Goal: Task Accomplishment & Management: Manage account settings

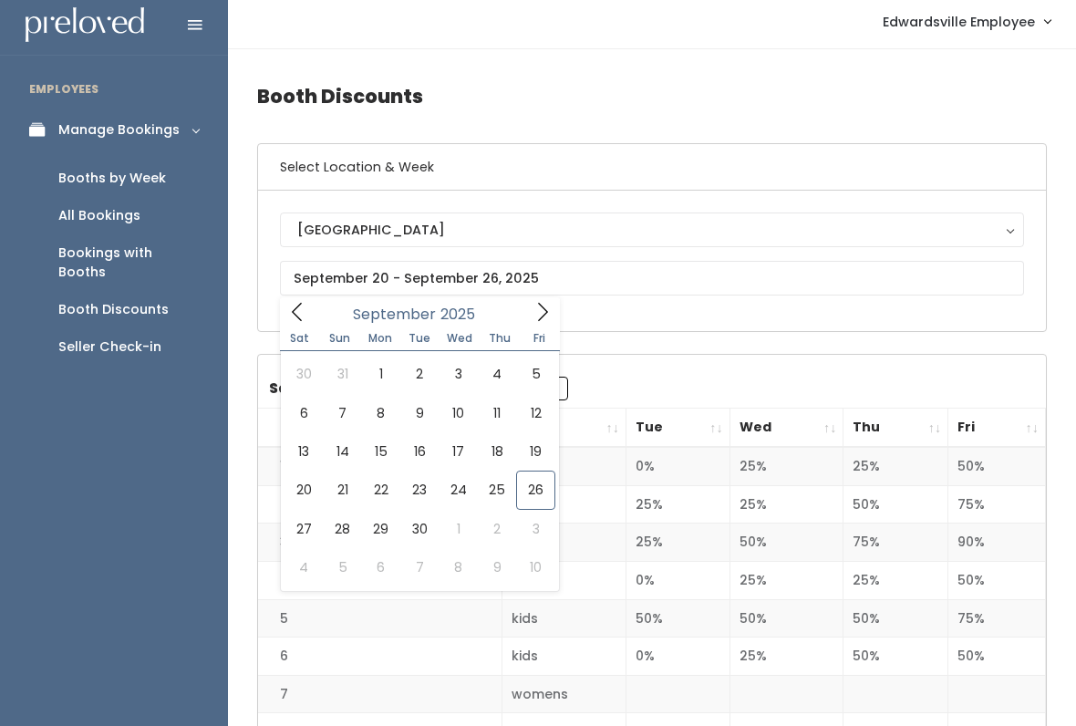
scroll to position [10, 0]
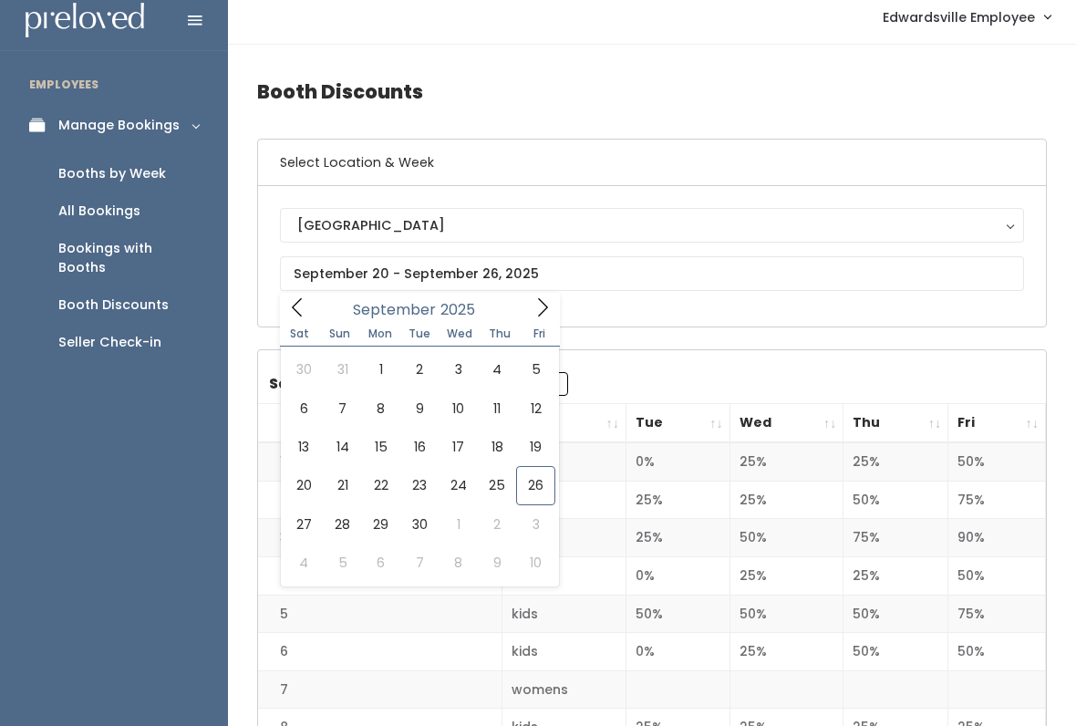
click at [541, 315] on icon at bounding box center [543, 307] width 20 height 20
click at [538, 306] on icon at bounding box center [543, 307] width 20 height 20
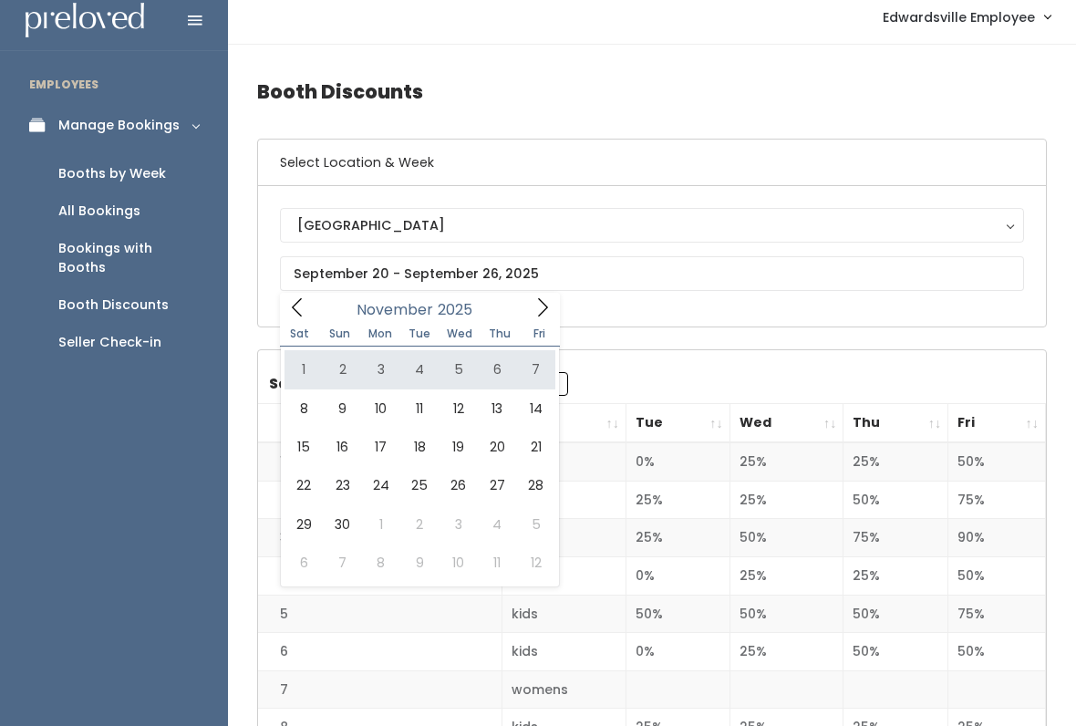
type input "November 1 to November 7"
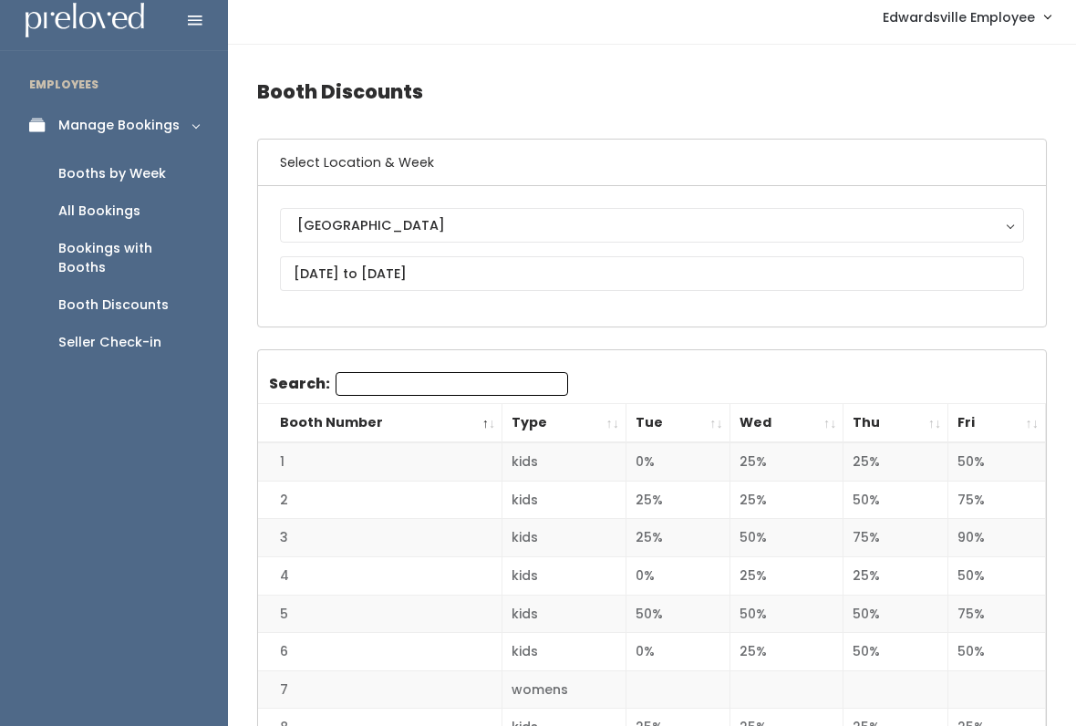
click at [422, 393] on input "Search:" at bounding box center [452, 384] width 233 height 24
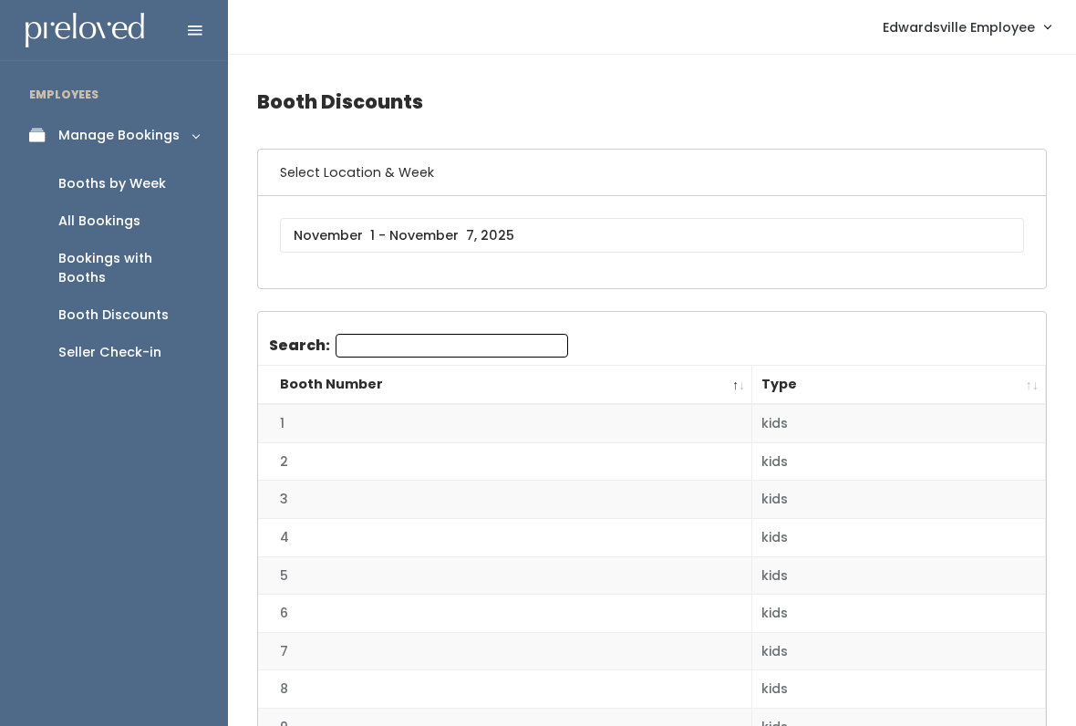
click at [496, 345] on input "Search:" at bounding box center [452, 346] width 233 height 24
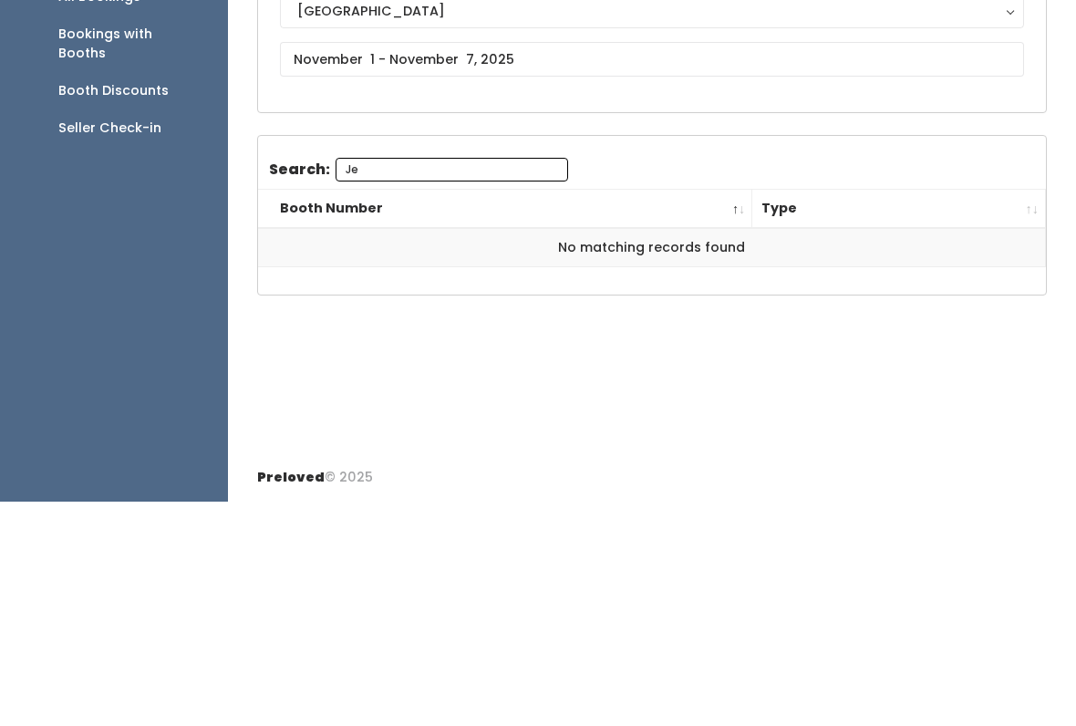
type input "J"
type input "Jesse"
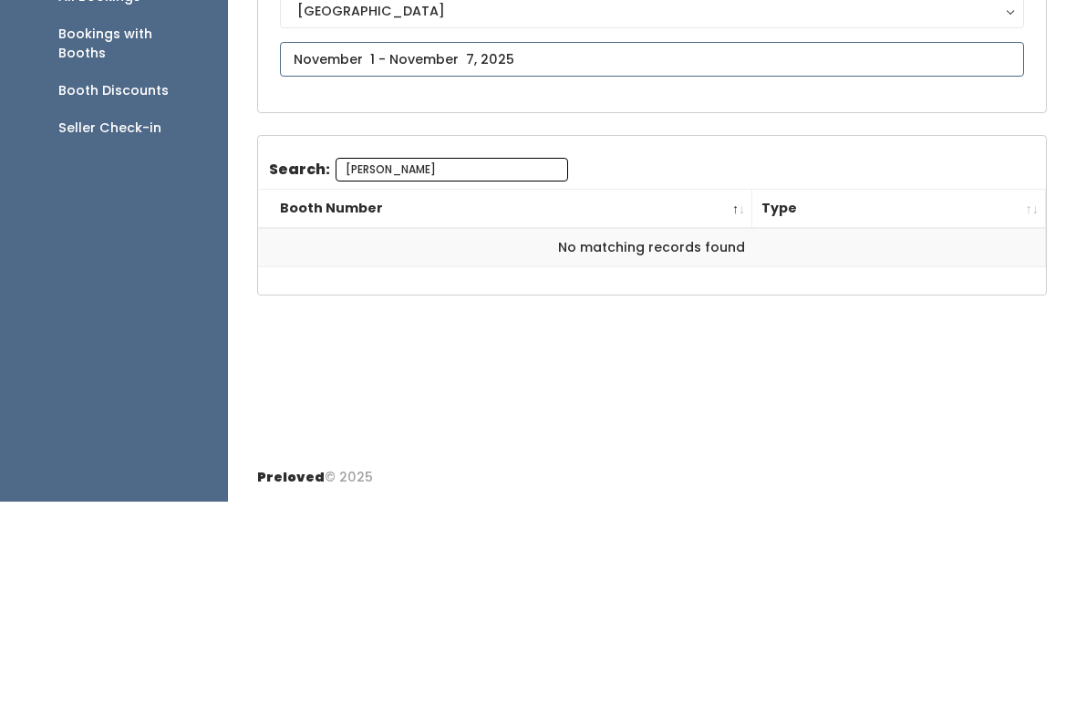
click at [673, 266] on input "text" at bounding box center [652, 283] width 744 height 35
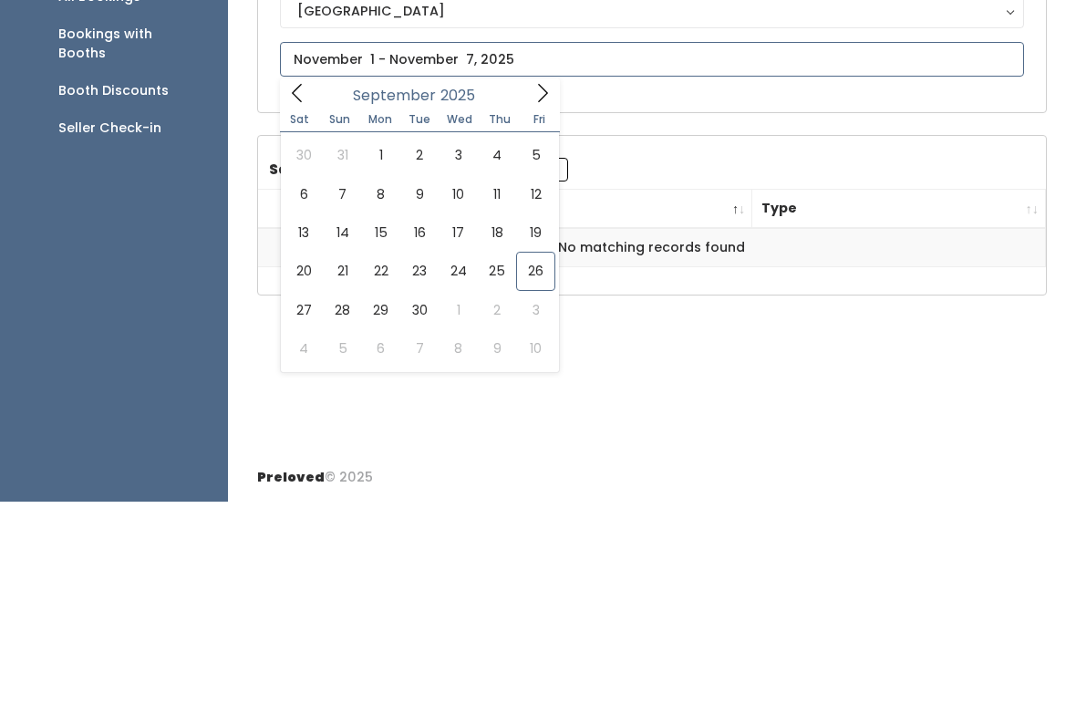
click at [542, 307] on icon at bounding box center [543, 317] width 20 height 20
click at [552, 307] on icon at bounding box center [543, 317] width 20 height 20
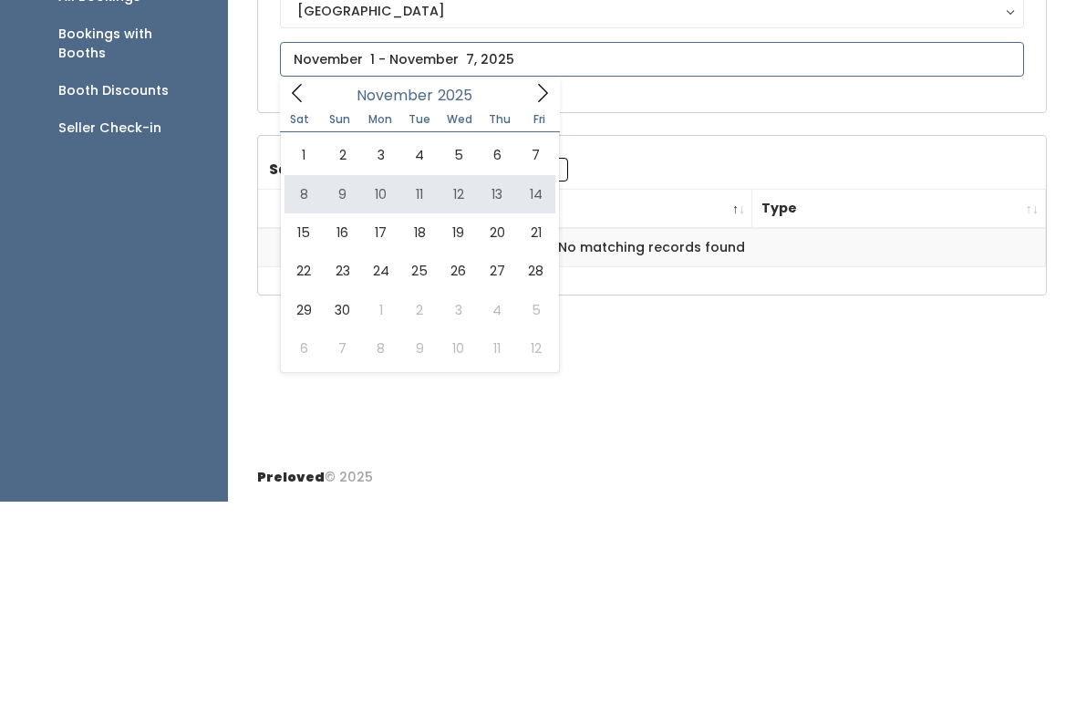
type input "November 8 to November 14"
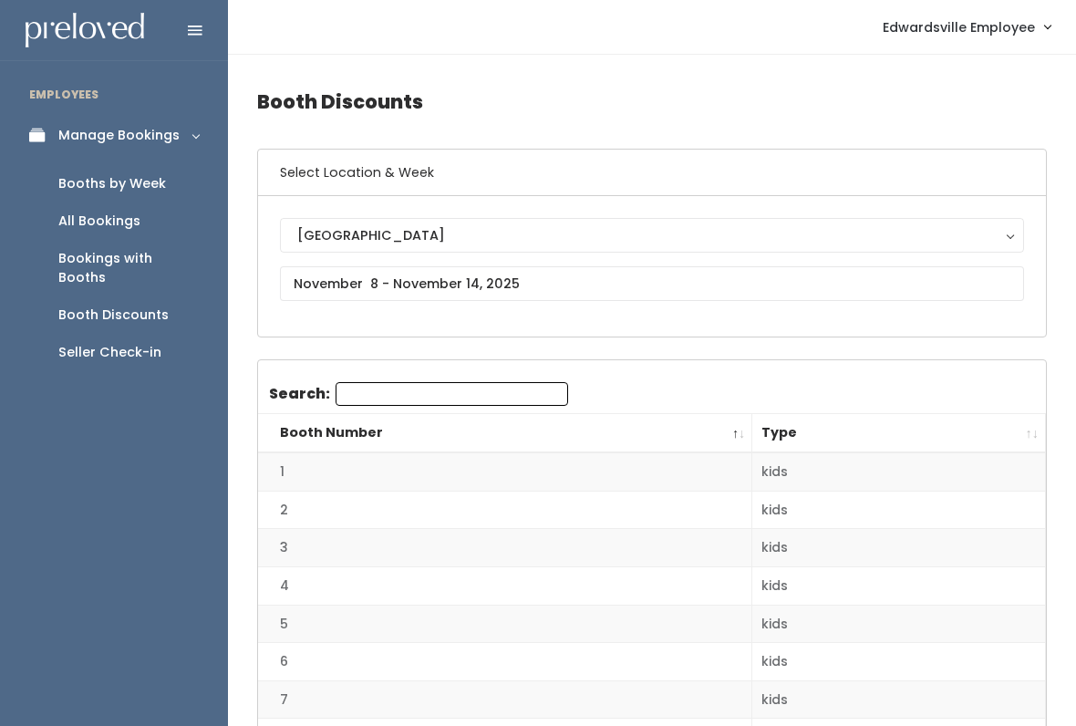
click at [493, 403] on input "Search:" at bounding box center [452, 394] width 233 height 24
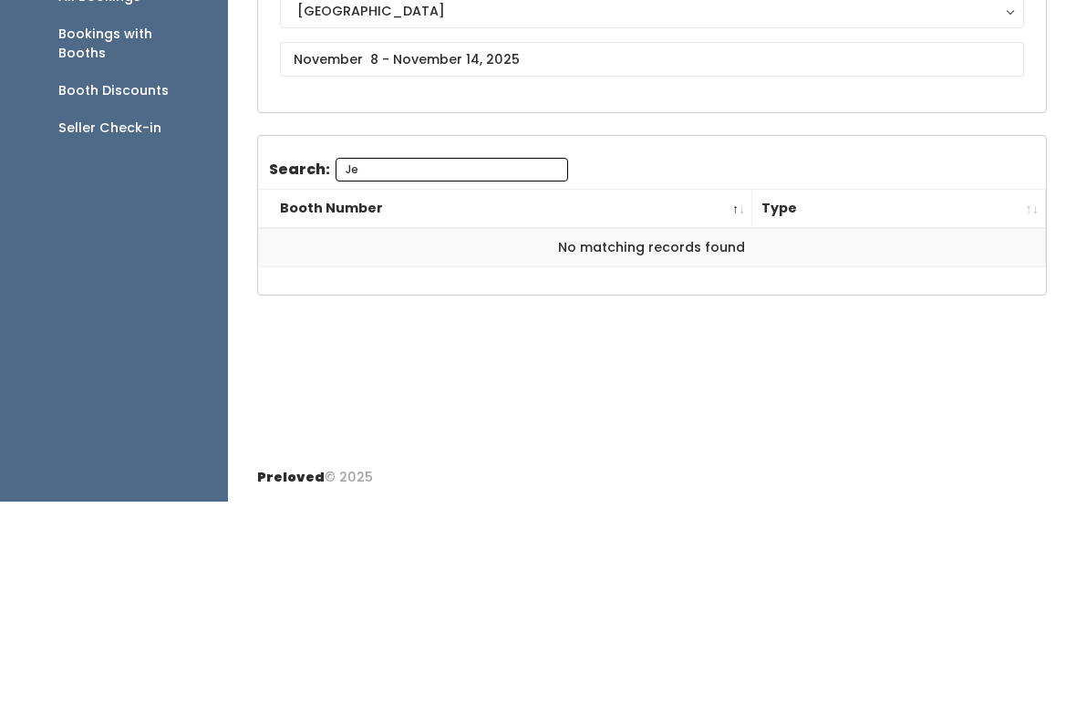
type input "J"
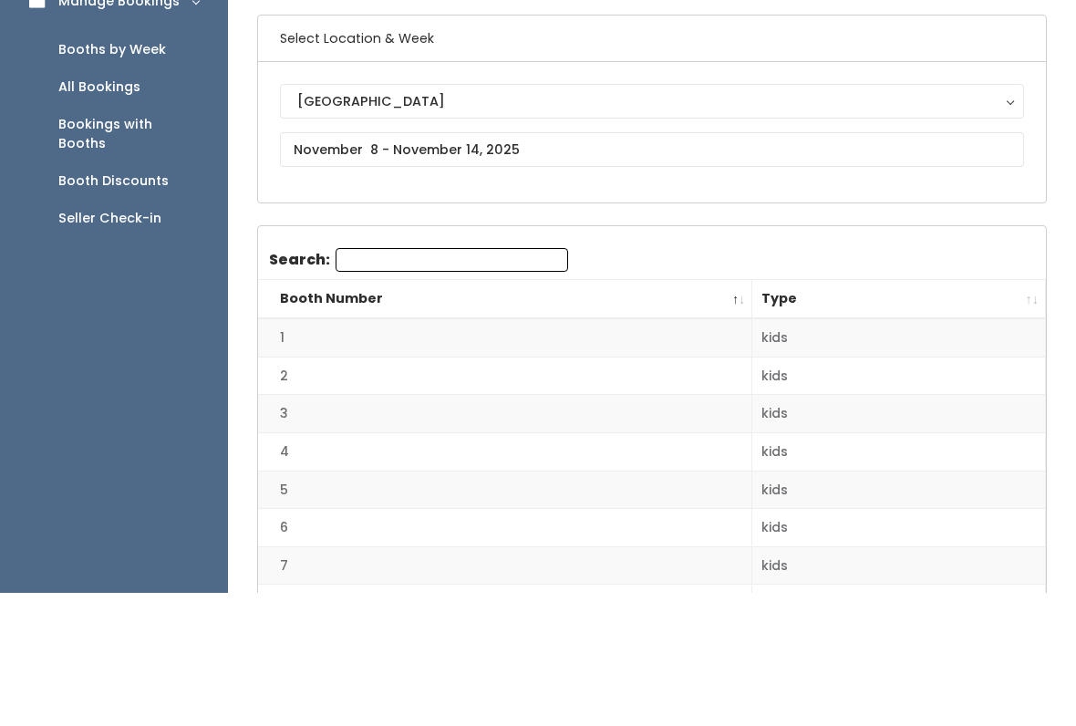
click at [113, 212] on div "All Bookings" at bounding box center [99, 221] width 82 height 19
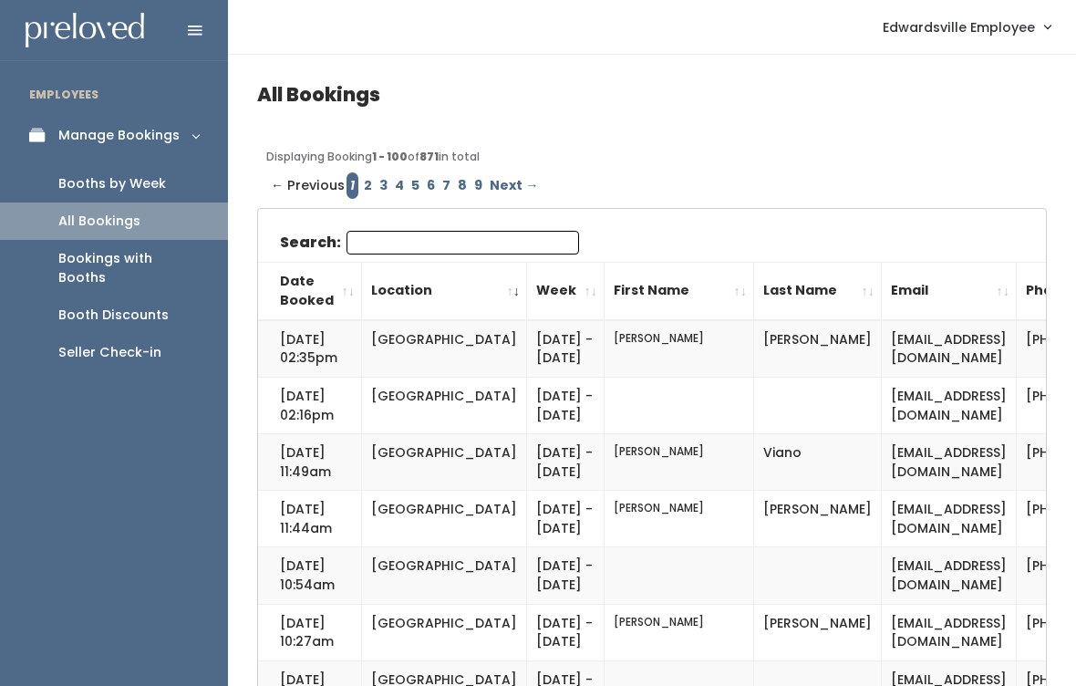
click at [485, 235] on input "Search:" at bounding box center [463, 243] width 233 height 24
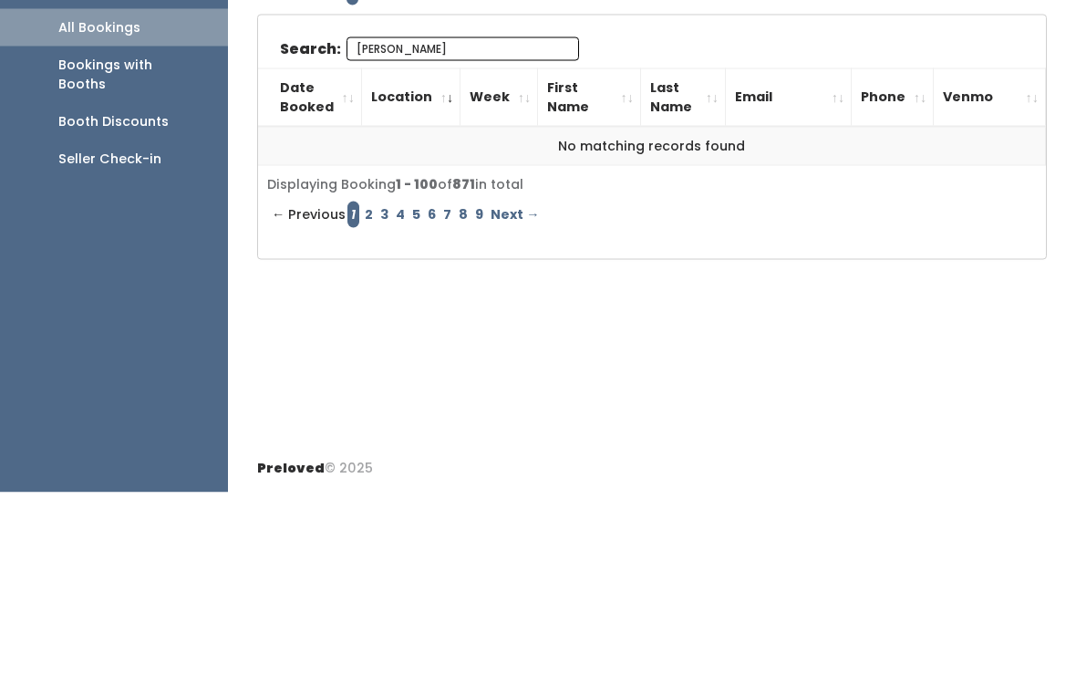
type input "Jesse"
click at [366, 395] on link "2" at bounding box center [369, 408] width 16 height 26
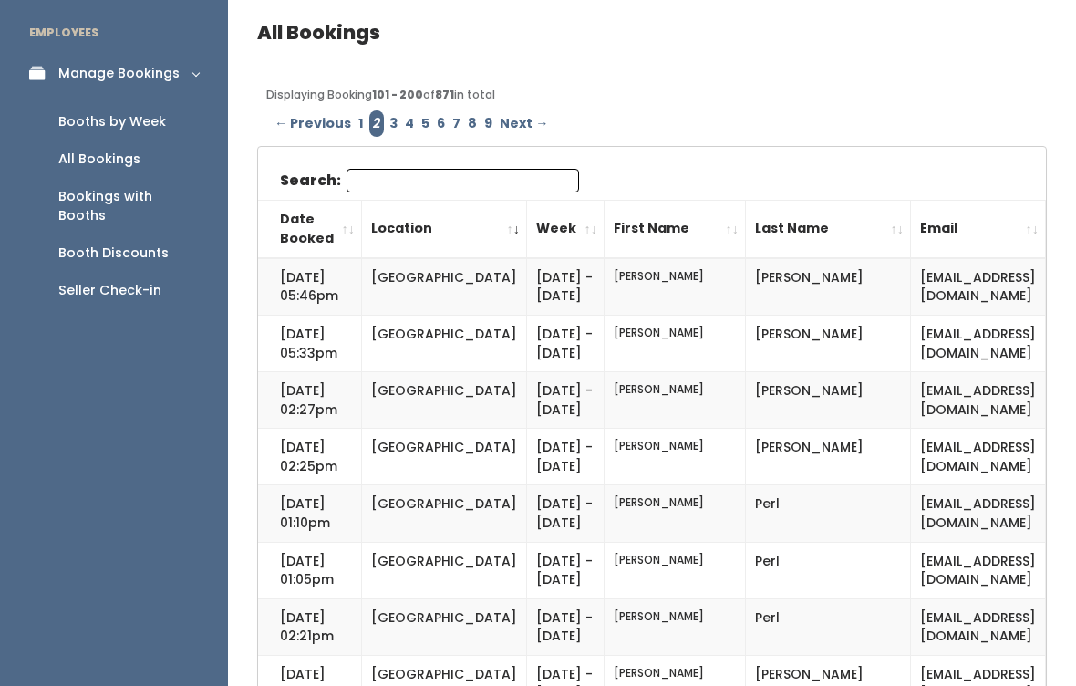
scroll to position [59, 0]
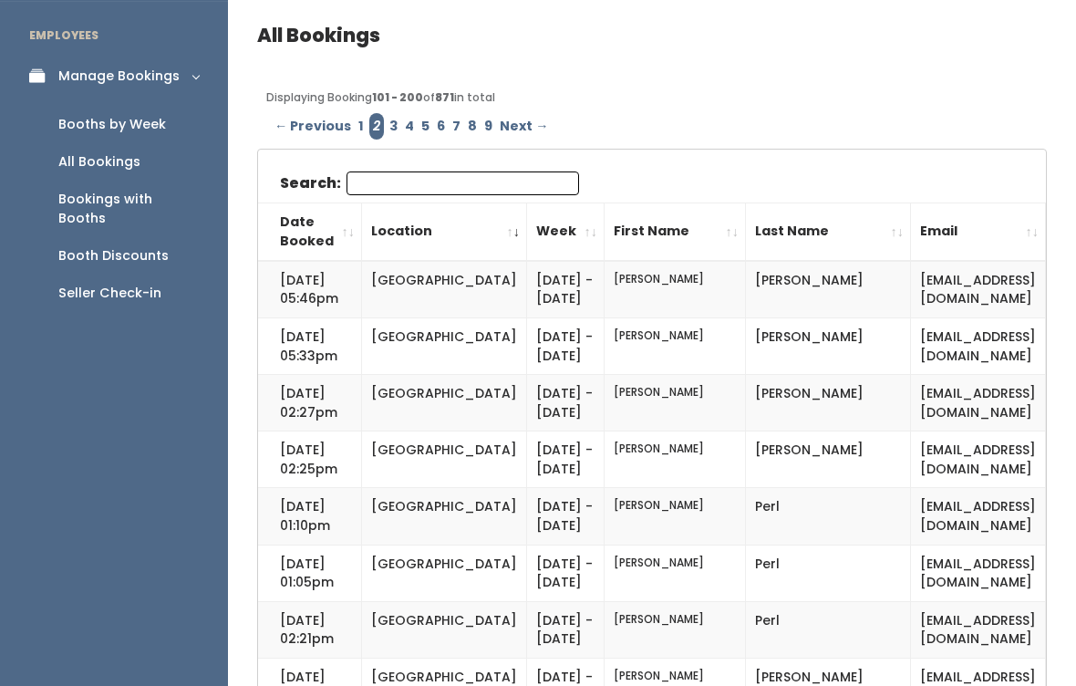
click at [479, 181] on input "Search:" at bounding box center [463, 183] width 233 height 24
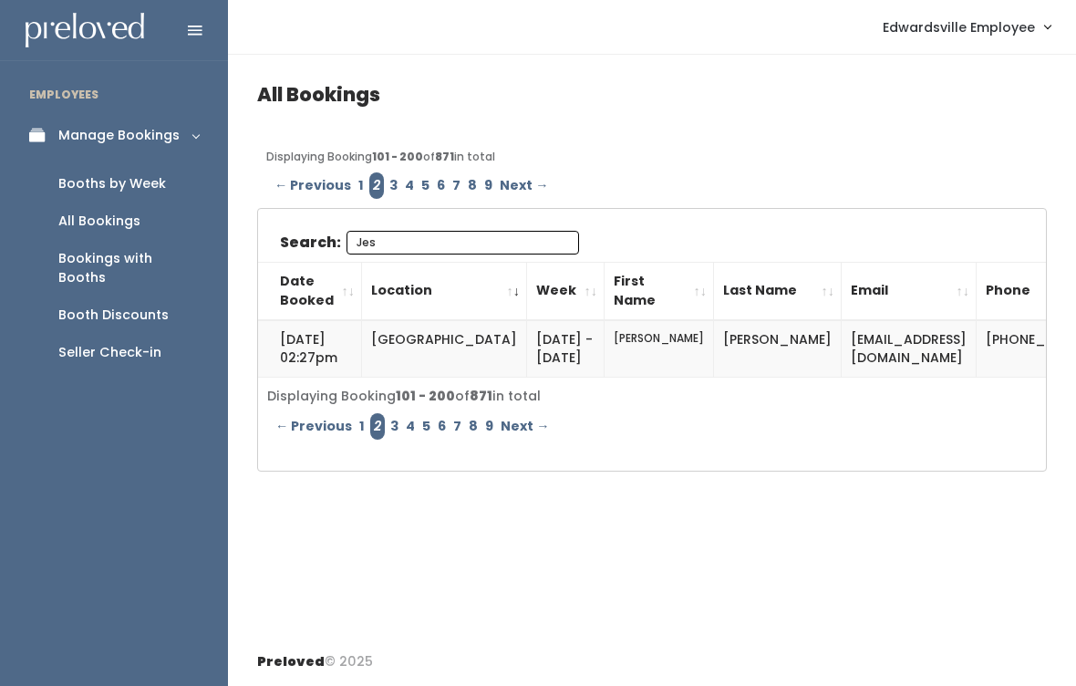
scroll to position [17, 0]
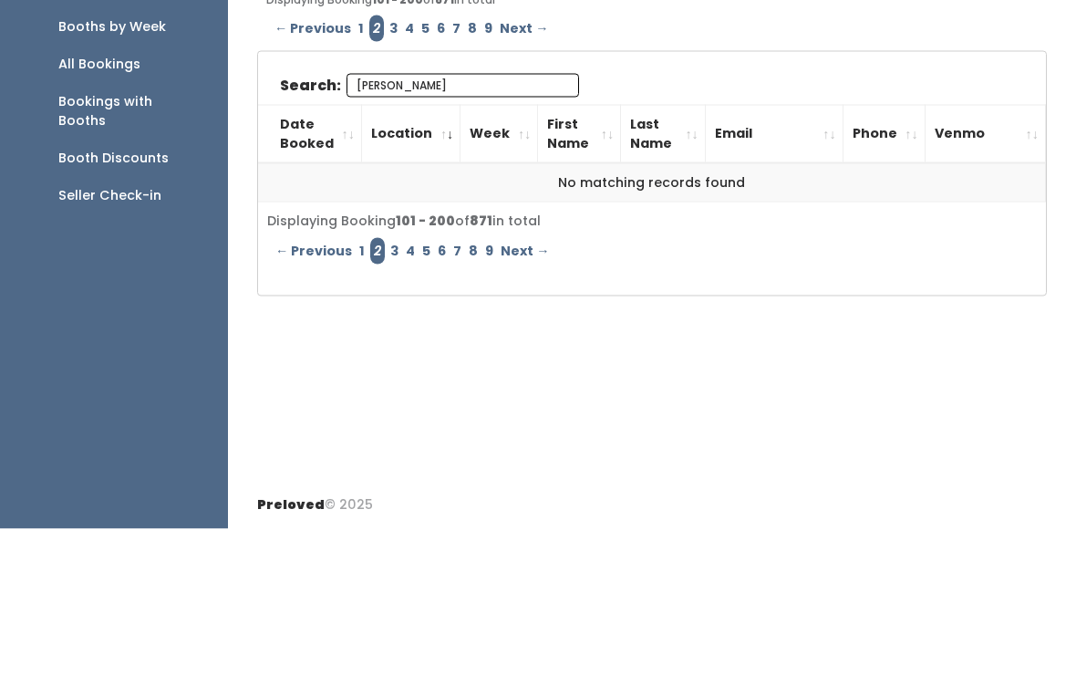
type input "Jesse"
click at [392, 395] on link "3" at bounding box center [395, 408] width 16 height 26
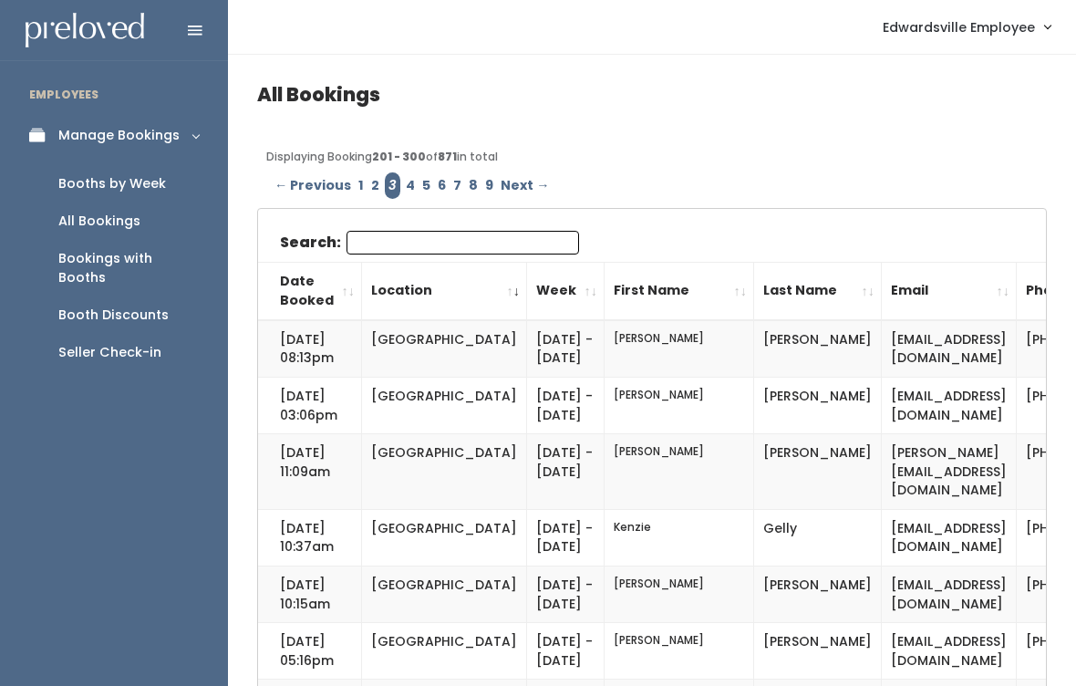
click at [510, 234] on input "Search:" at bounding box center [463, 243] width 233 height 24
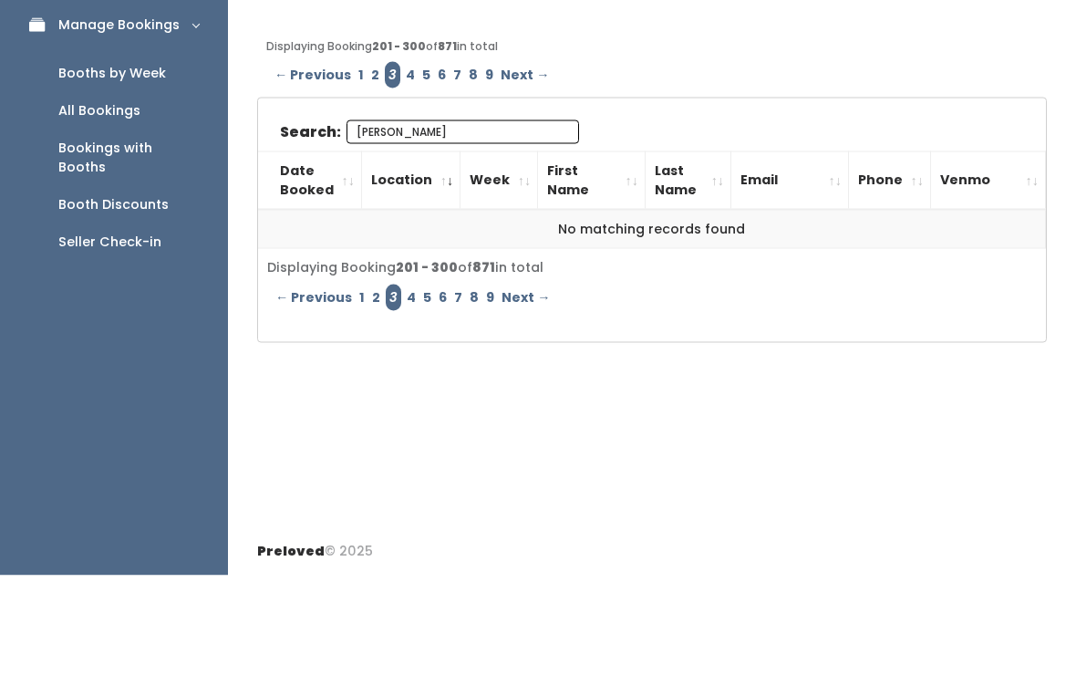
type input "[PERSON_NAME]"
click at [419, 172] on link "5" at bounding box center [427, 185] width 16 height 26
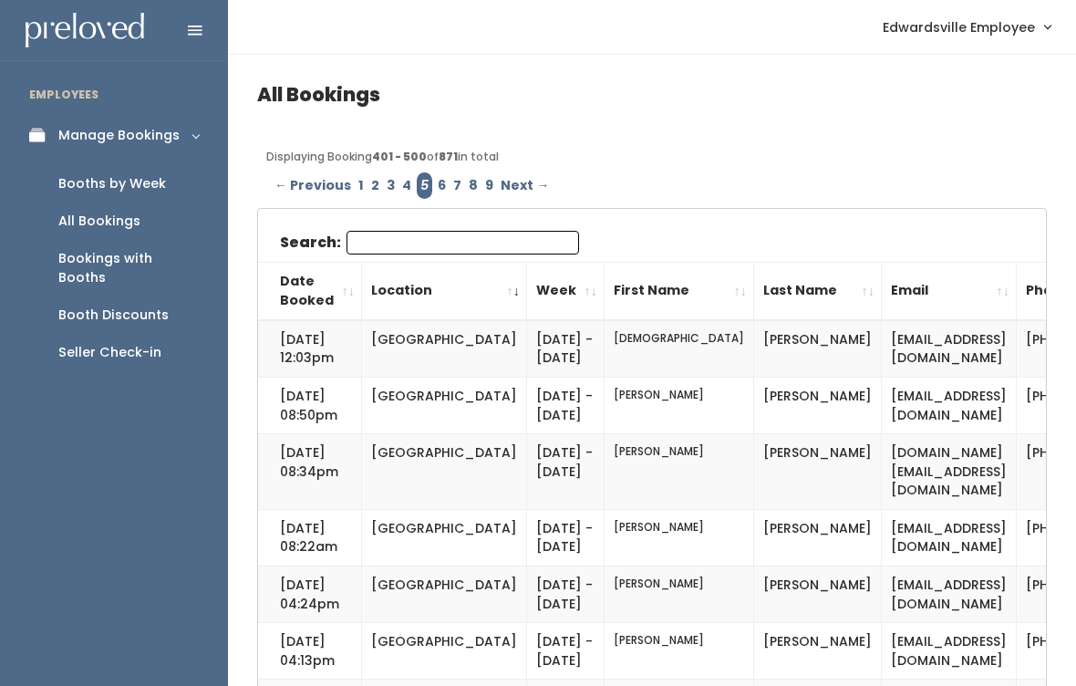
click at [487, 239] on input "Search:" at bounding box center [463, 243] width 233 height 24
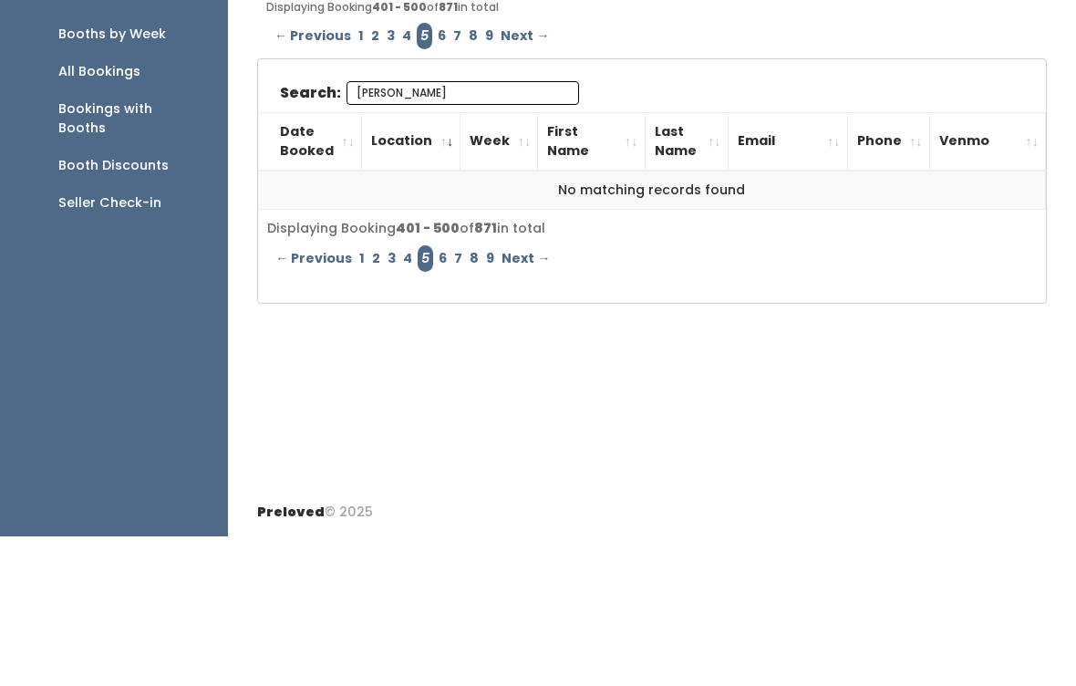
type input "[PERSON_NAME]"
click at [435, 172] on link "6" at bounding box center [442, 185] width 16 height 26
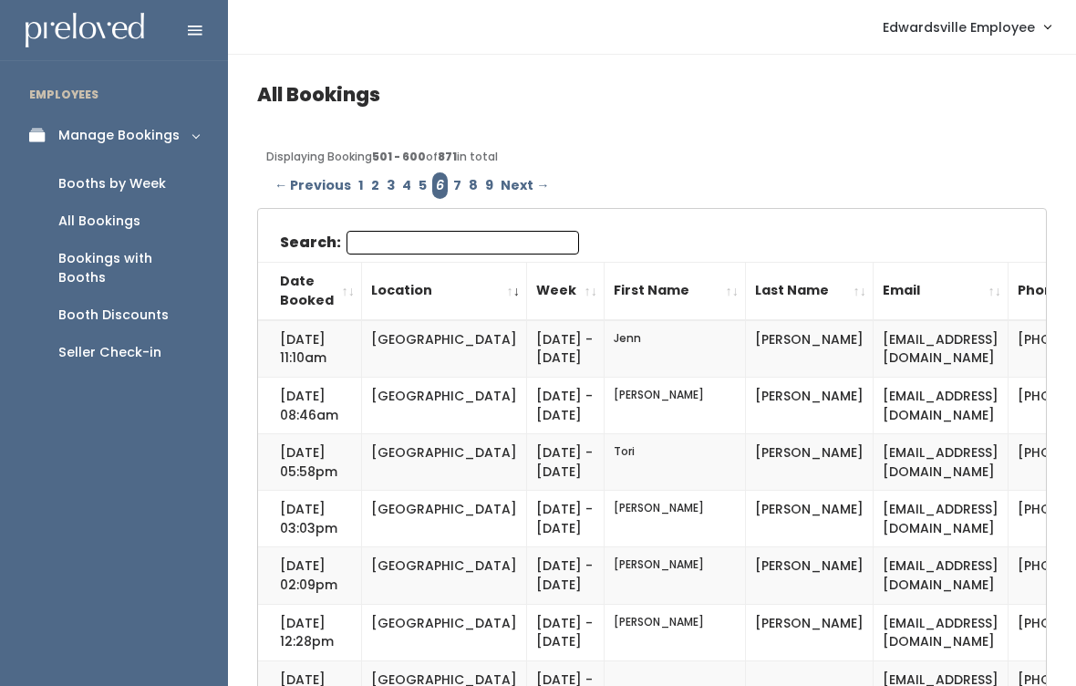
click at [503, 240] on input "Search:" at bounding box center [463, 243] width 233 height 24
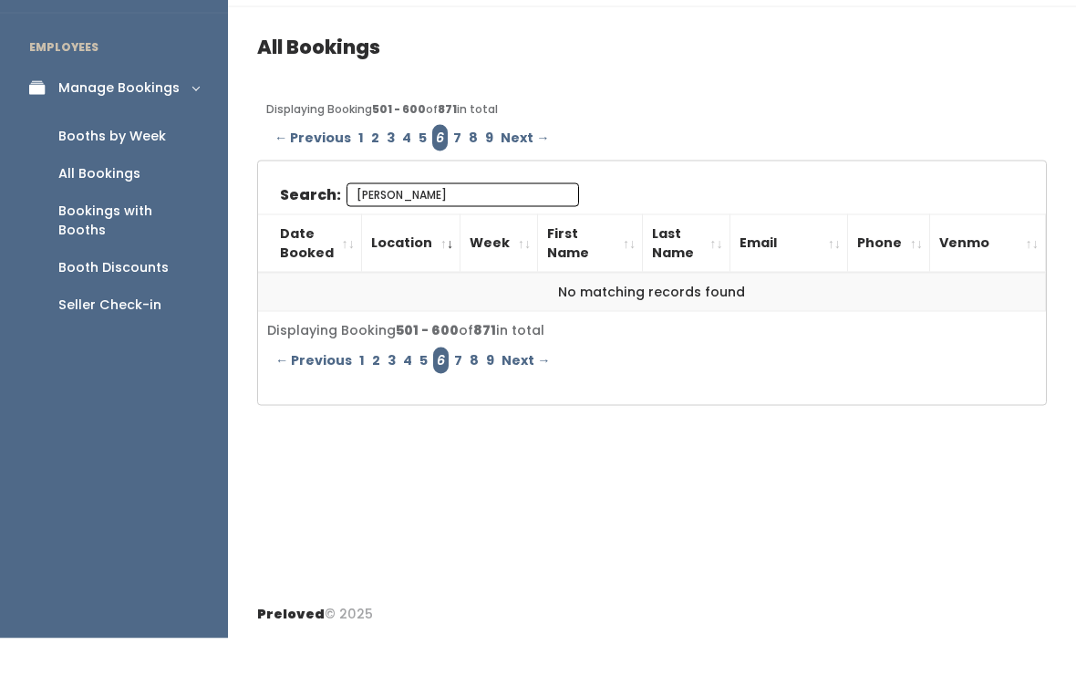
type input "Jesse"
click at [451, 172] on link "7" at bounding box center [458, 185] width 16 height 26
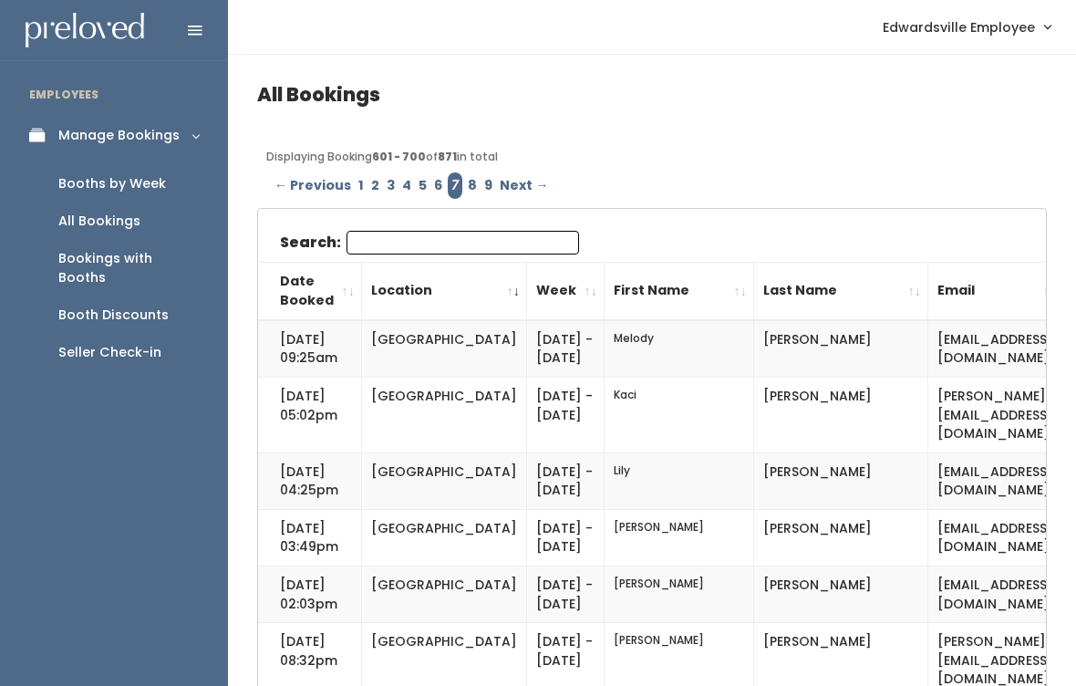
click at [508, 242] on input "Search:" at bounding box center [463, 243] width 233 height 24
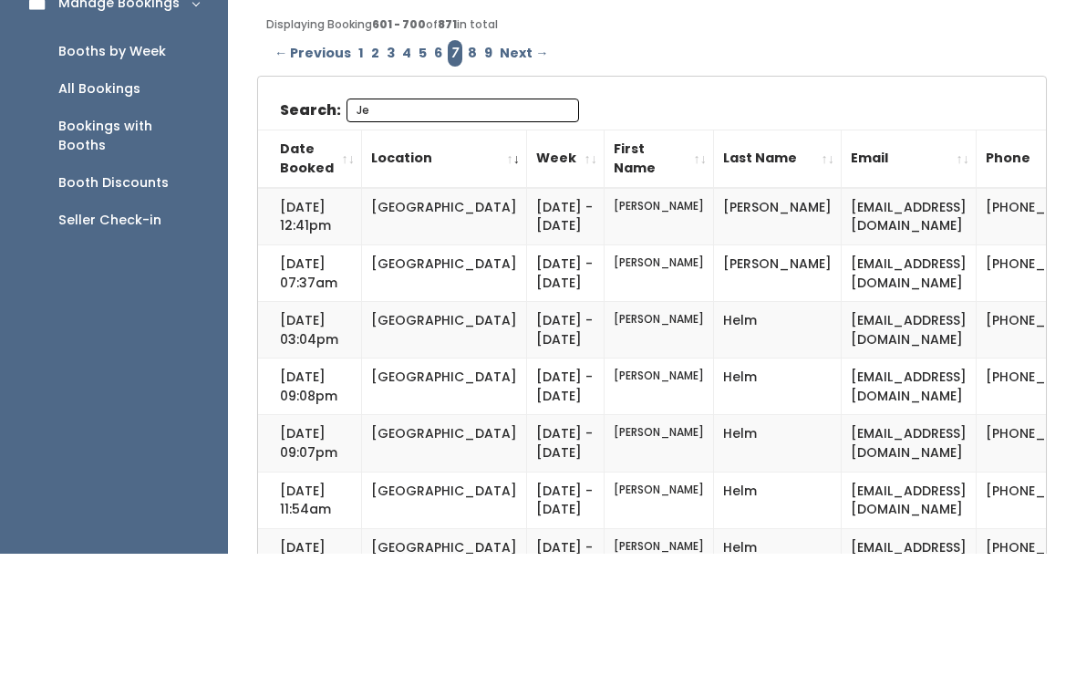
type input "J"
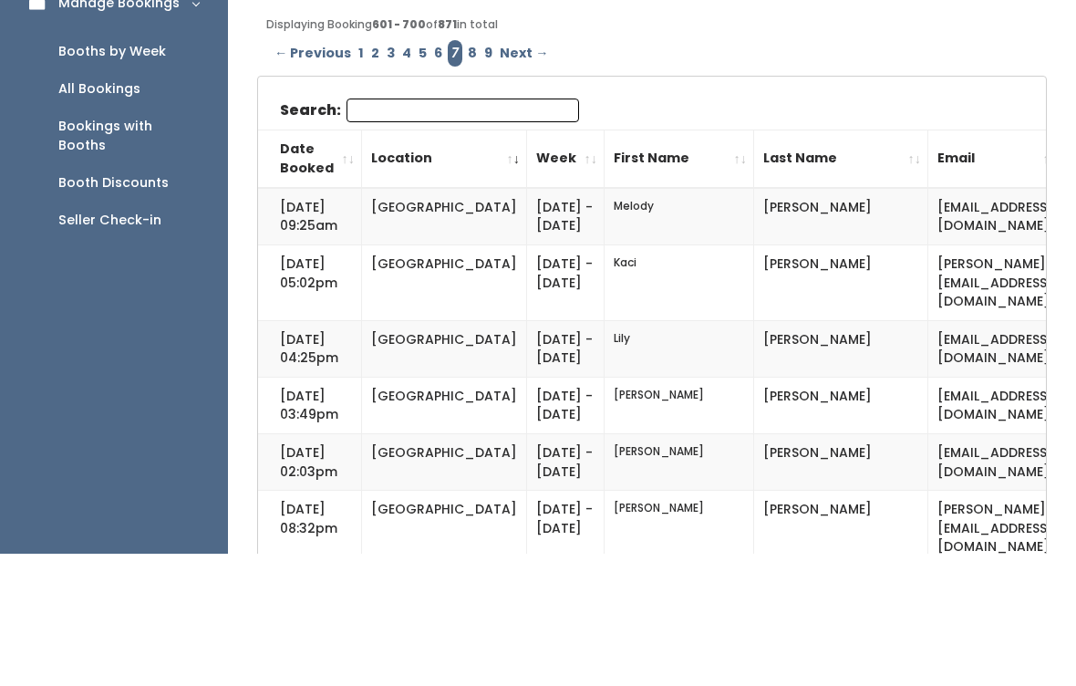
click at [481, 172] on link "9" at bounding box center [489, 185] width 16 height 26
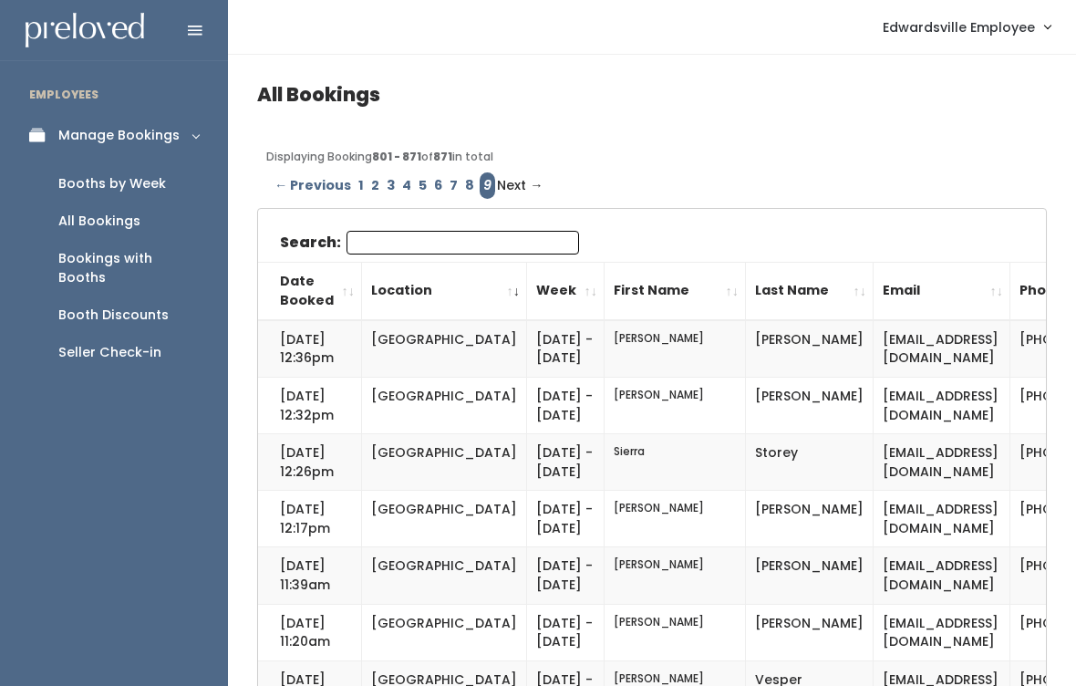
click at [499, 240] on input "Search:" at bounding box center [463, 243] width 233 height 24
click at [520, 187] on span "Next →" at bounding box center [520, 185] width 46 height 26
click at [518, 185] on span "Next →" at bounding box center [520, 185] width 46 height 26
click at [178, 256] on div "Bookings with Booths" at bounding box center [128, 268] width 140 height 38
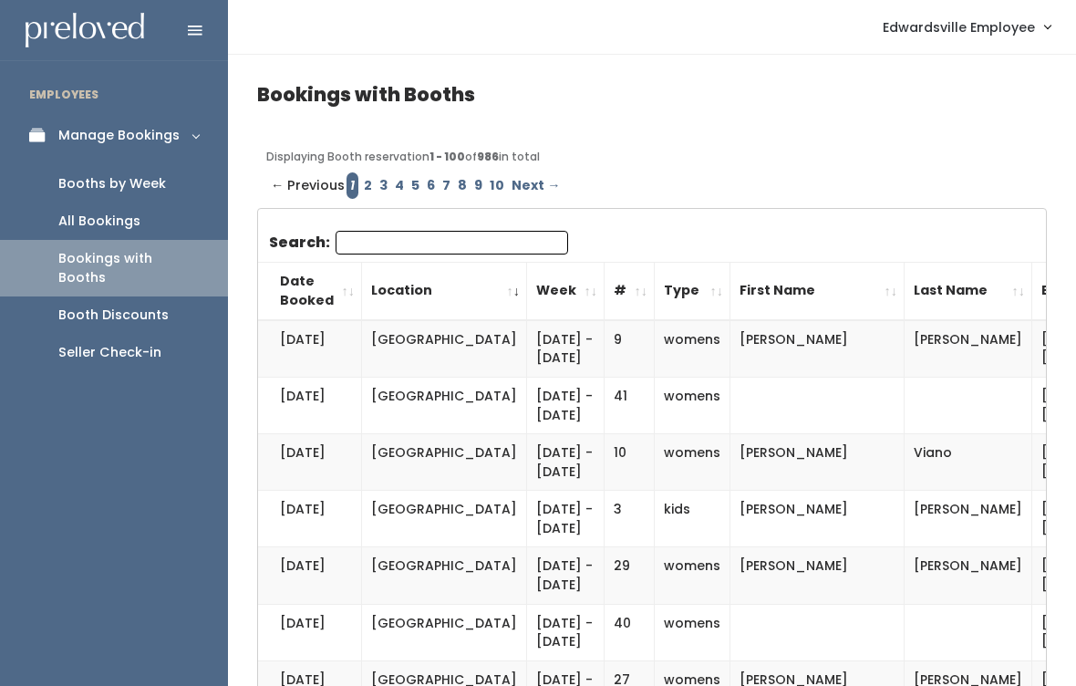
click at [163, 182] on link "Booths by Week" at bounding box center [114, 183] width 228 height 37
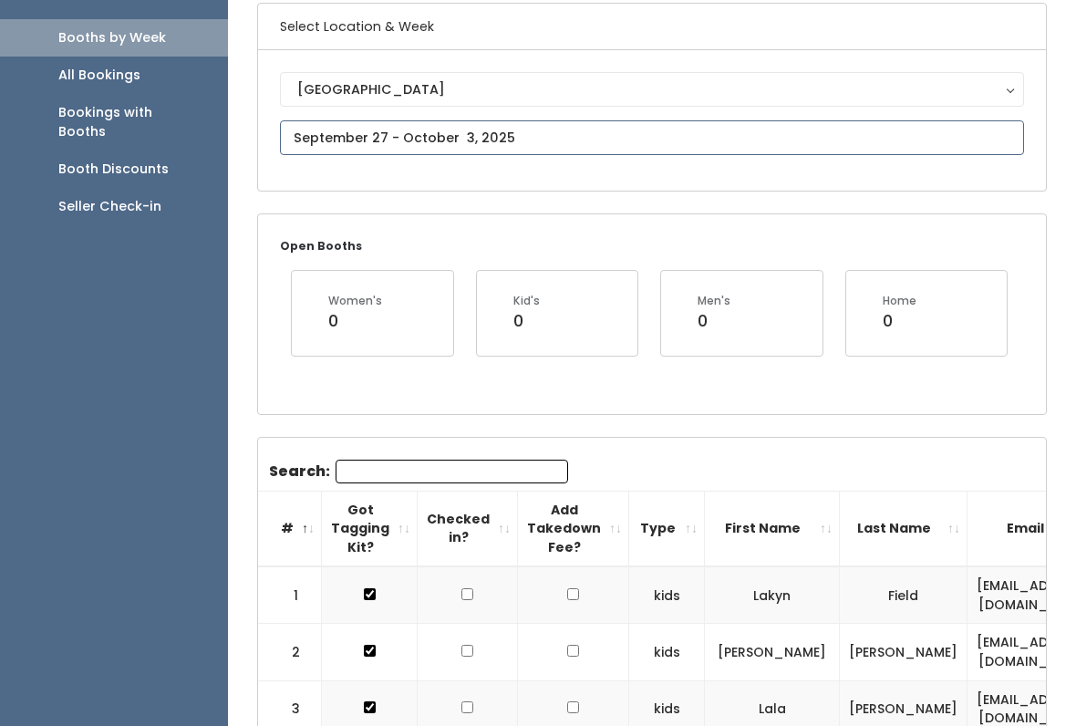
click at [535, 137] on input "text" at bounding box center [652, 138] width 744 height 35
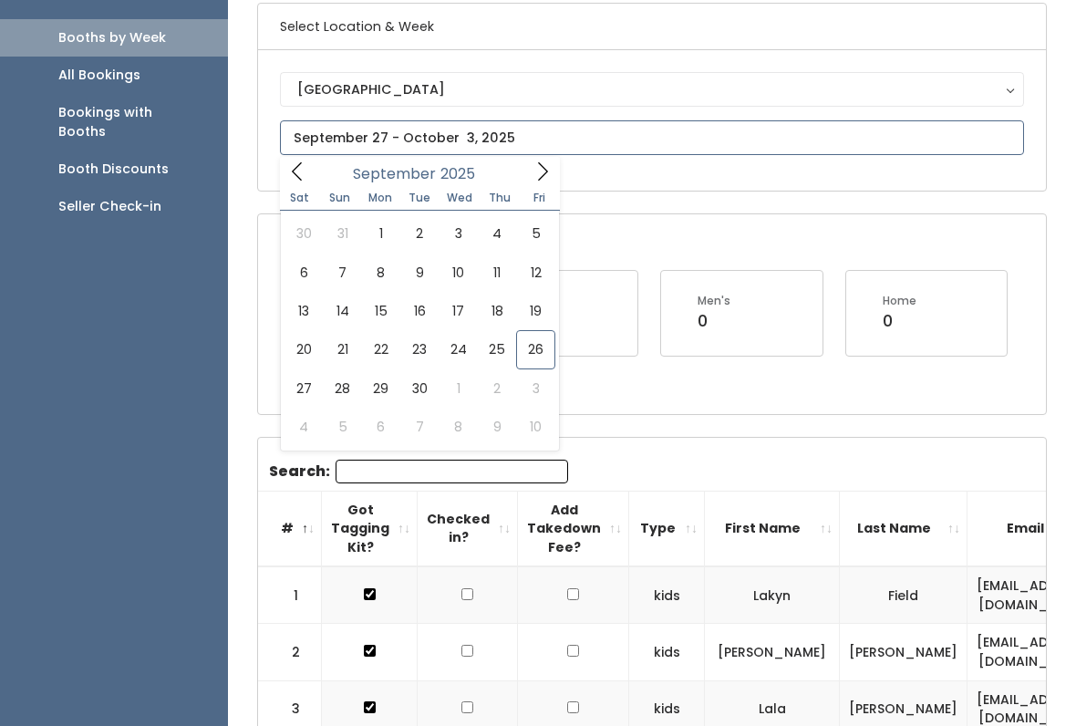
scroll to position [146, 0]
click at [525, 177] on span at bounding box center [542, 171] width 35 height 28
click at [543, 174] on icon at bounding box center [543, 171] width 20 height 20
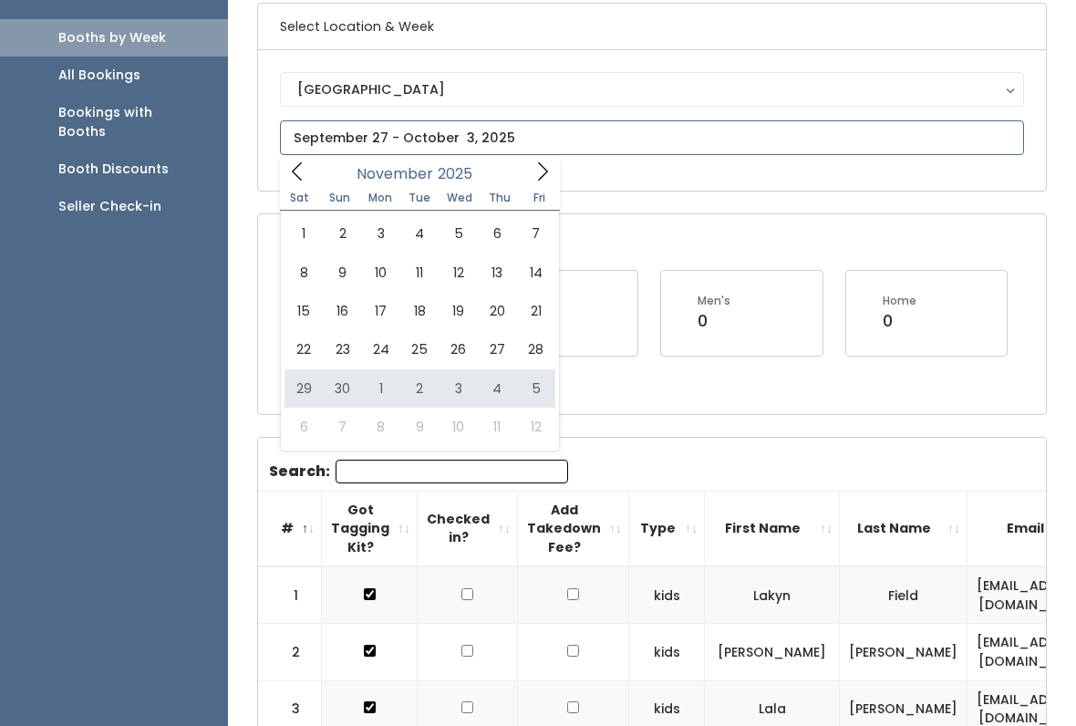
type input "November 29 to December 5"
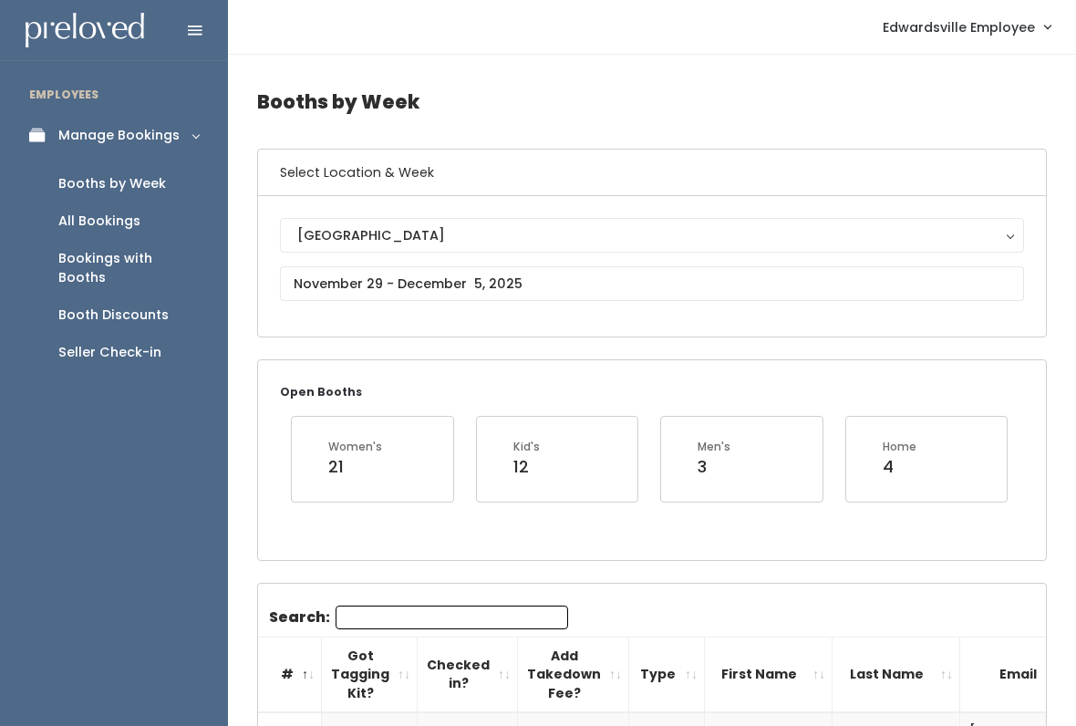
click at [472, 612] on input "Search:" at bounding box center [452, 618] width 233 height 24
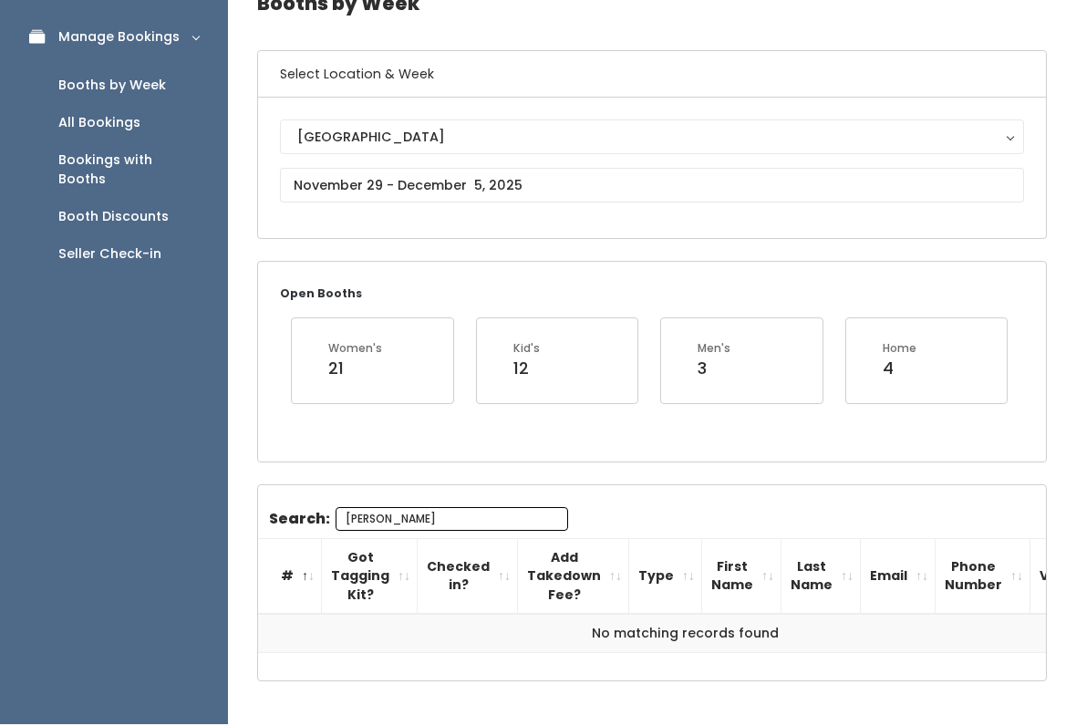
type input "[PERSON_NAME]"
click at [547, 182] on input "text" at bounding box center [652, 188] width 744 height 35
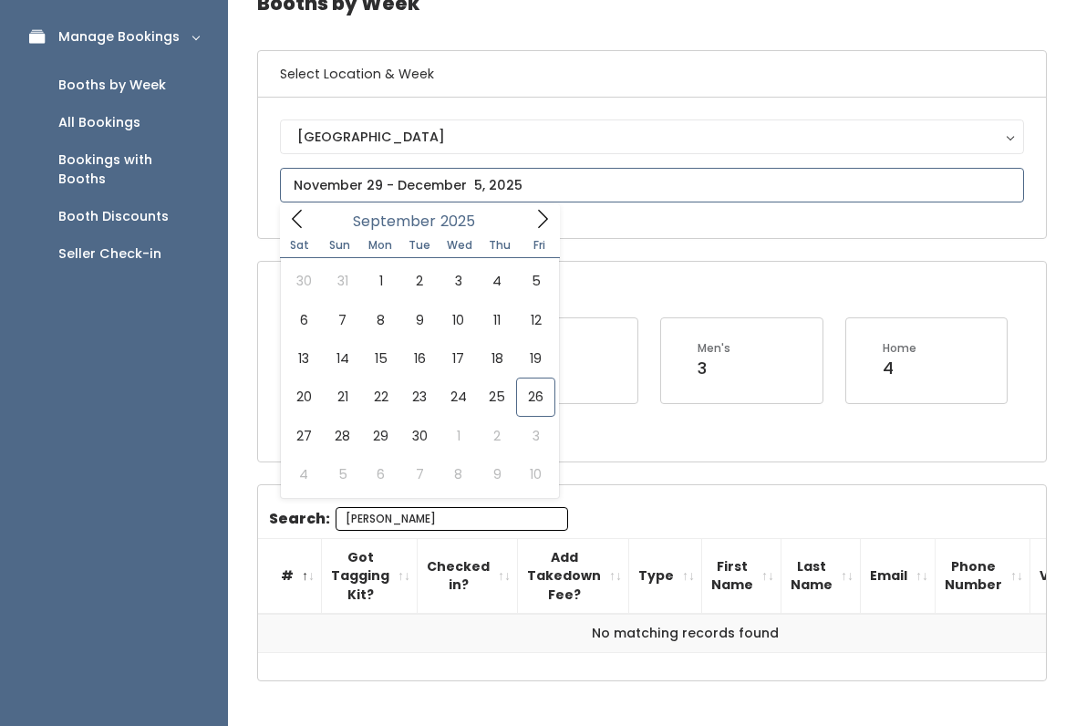
scroll to position [99, 0]
click at [538, 224] on icon at bounding box center [543, 219] width 20 height 20
click at [534, 223] on icon at bounding box center [543, 219] width 20 height 20
type input "November 1 to November 7"
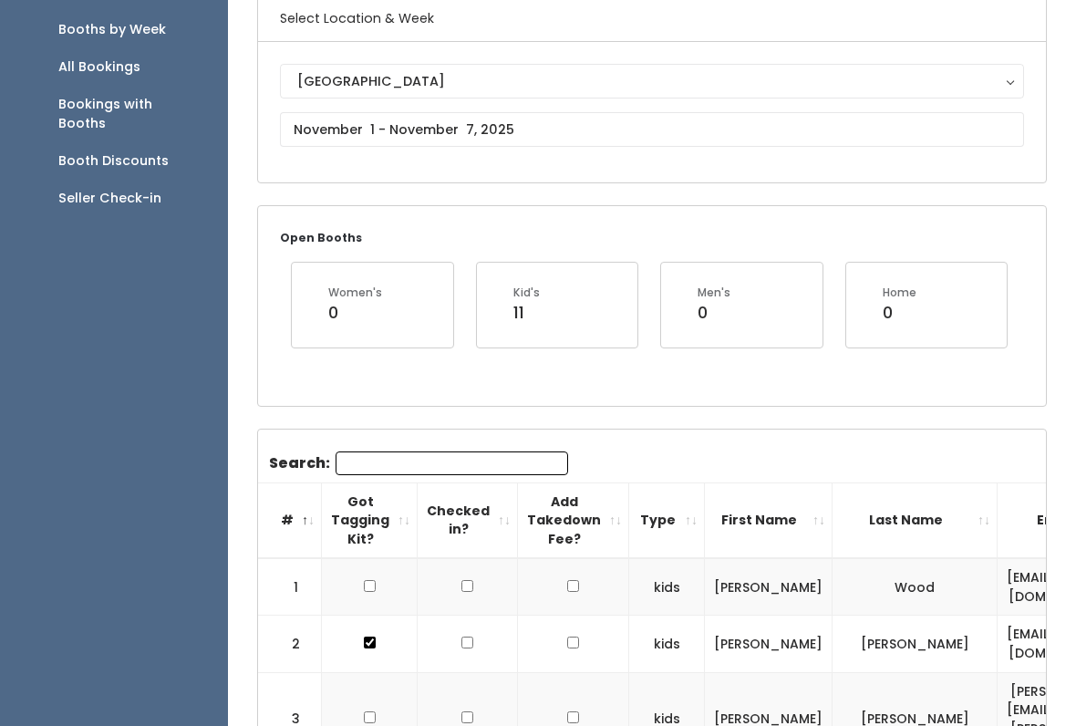
click at [508, 454] on input "Search:" at bounding box center [452, 463] width 233 height 24
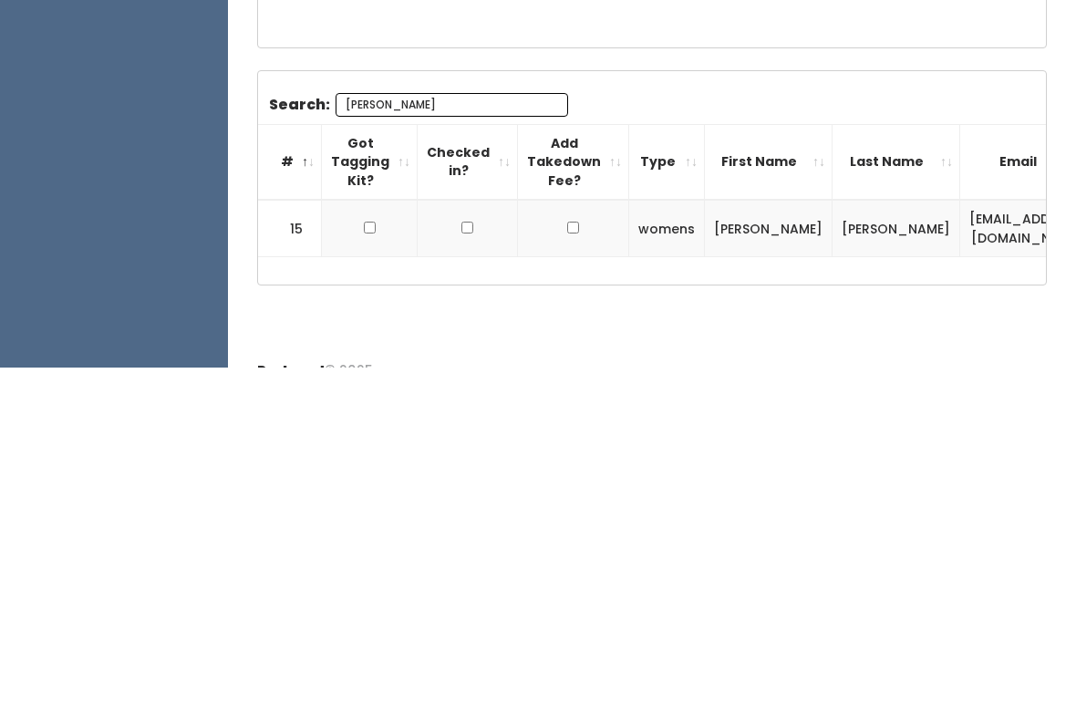
scroll to position [177, 0]
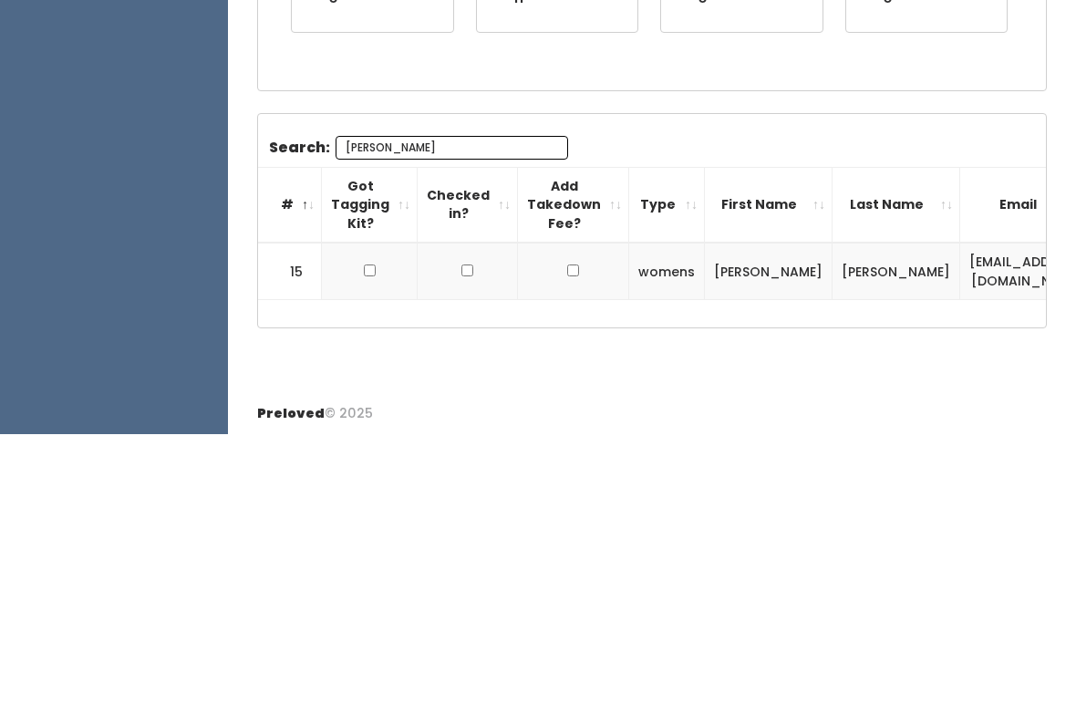
type input "Jesse"
click at [376, 535] on td at bounding box center [370, 563] width 96 height 57
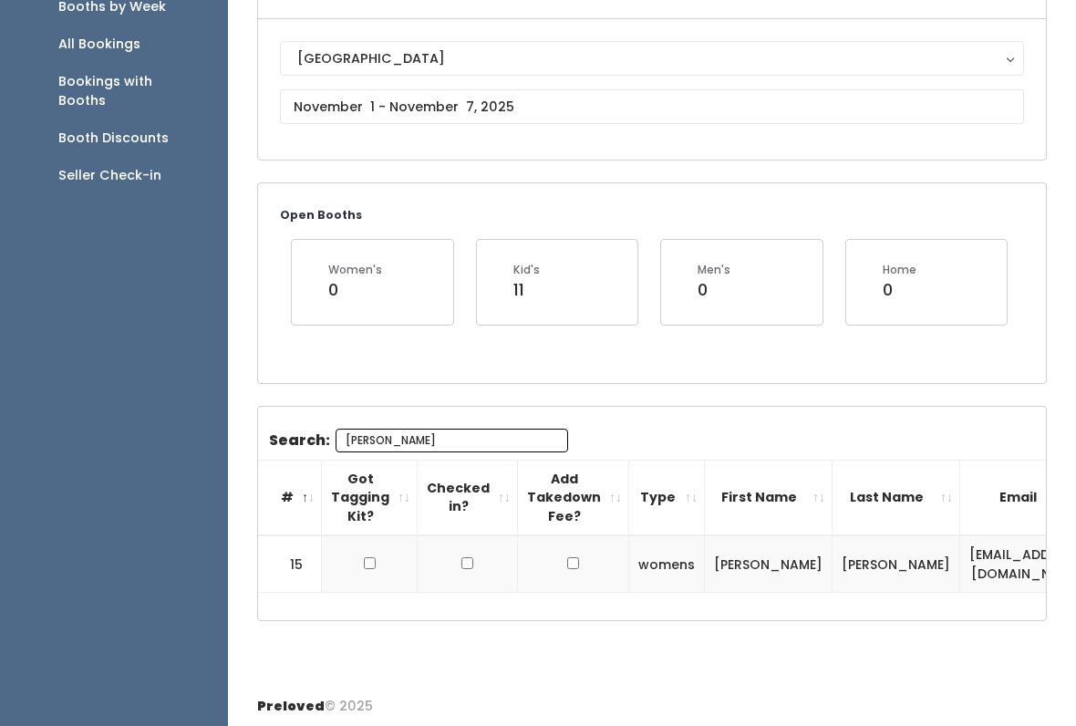
click at [374, 557] on input "checkbox" at bounding box center [370, 563] width 12 height 12
checkbox input "true"
click at [474, 444] on input "Jesse" at bounding box center [452, 441] width 233 height 24
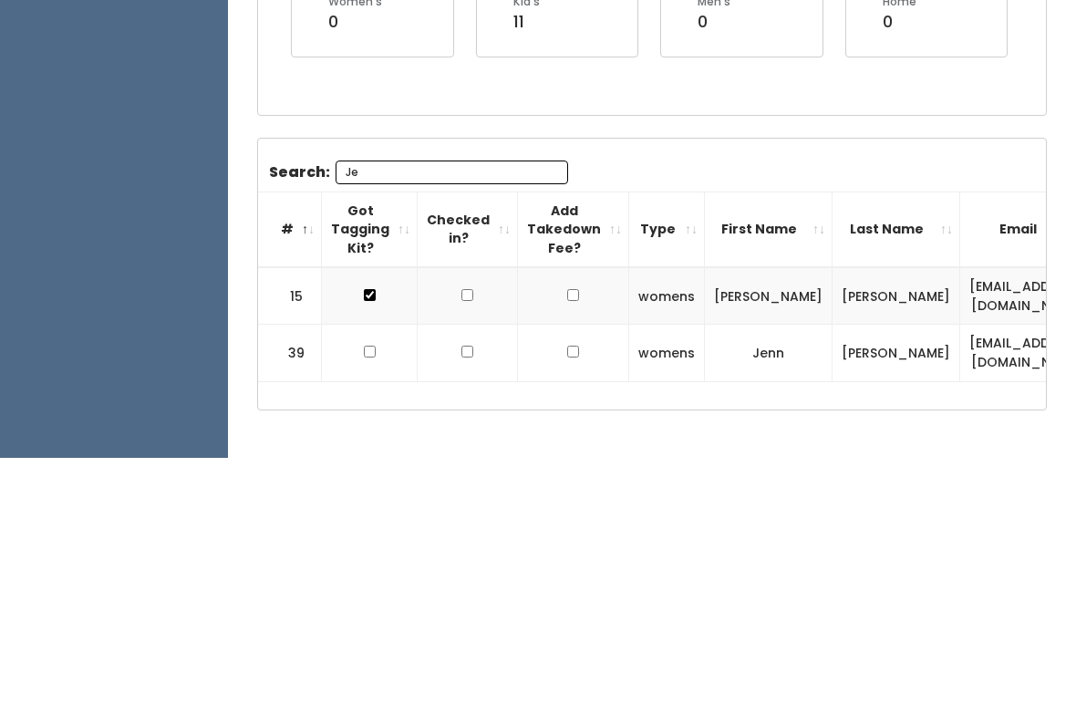
type input "J"
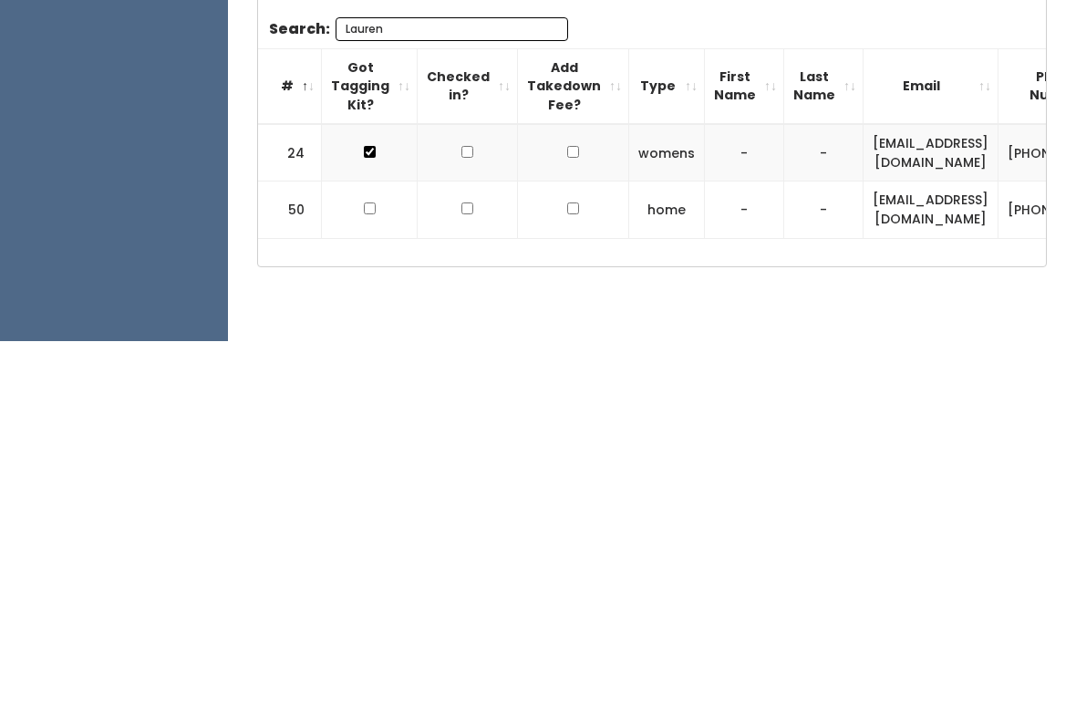
scroll to position [241, 0]
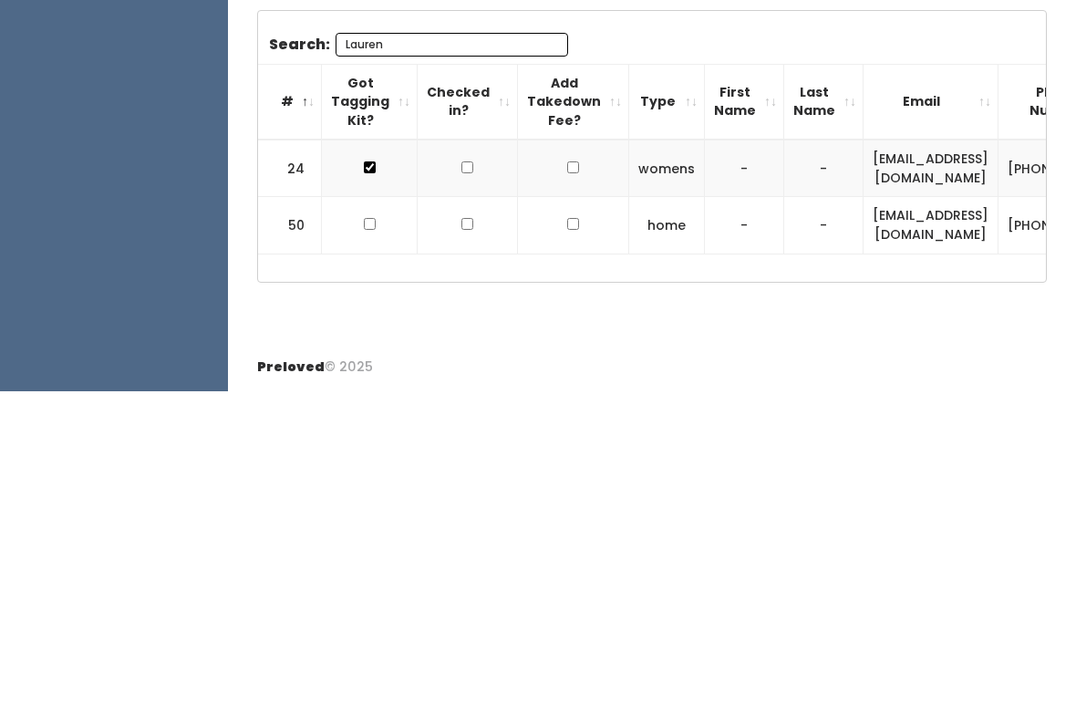
type input "Lauren"
click at [369, 553] on input "checkbox" at bounding box center [370, 559] width 12 height 12
checkbox input "true"
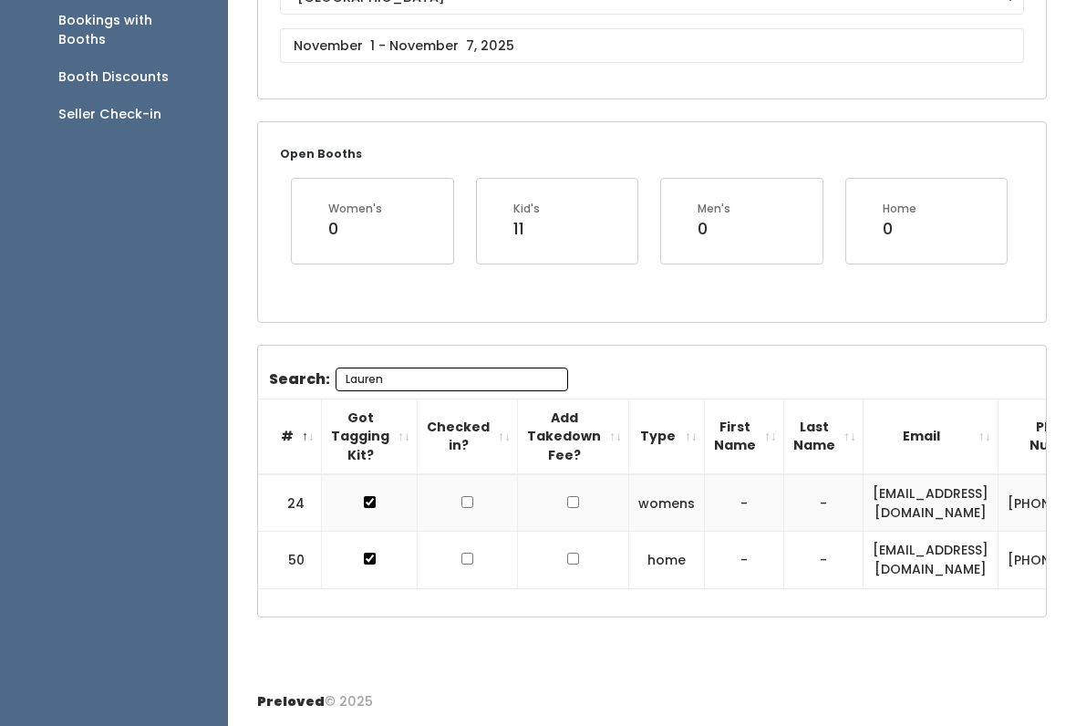
click at [474, 368] on input "Lauren" at bounding box center [452, 380] width 233 height 24
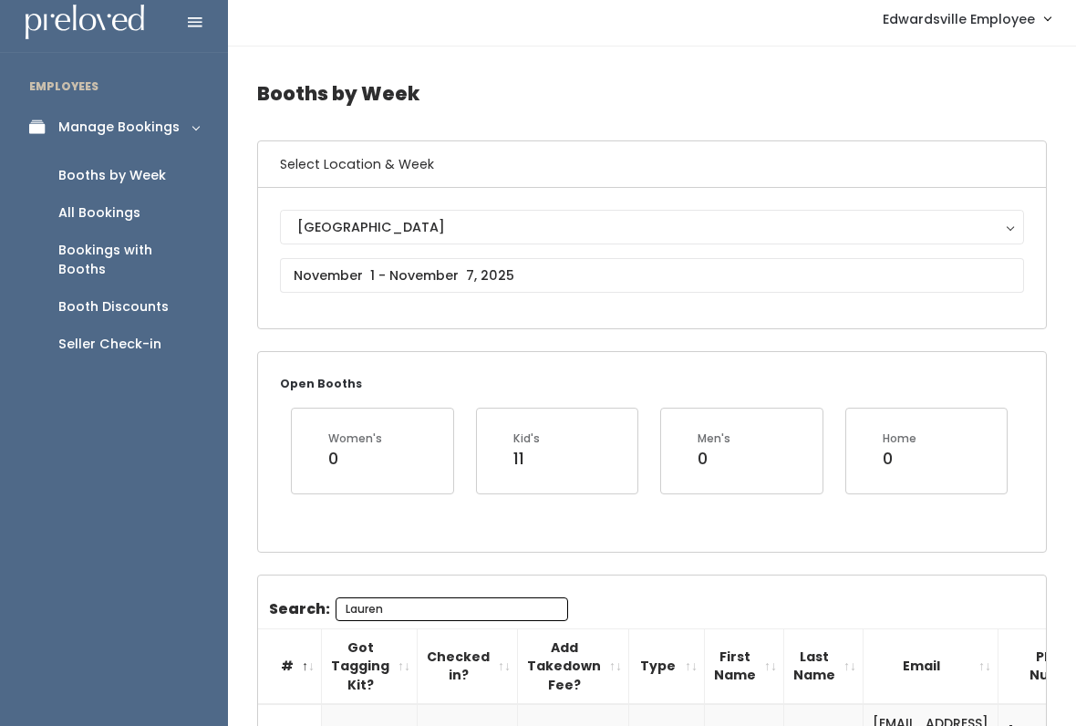
scroll to position [0, 0]
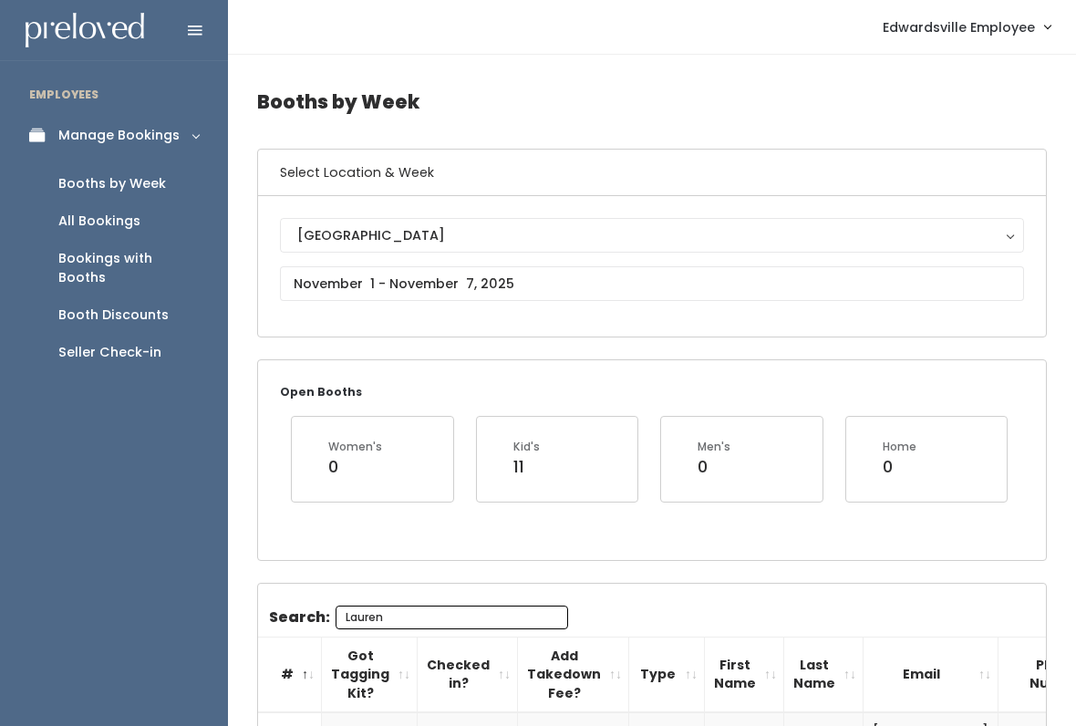
click at [157, 306] on div "Booth Discounts" at bounding box center [113, 315] width 110 height 19
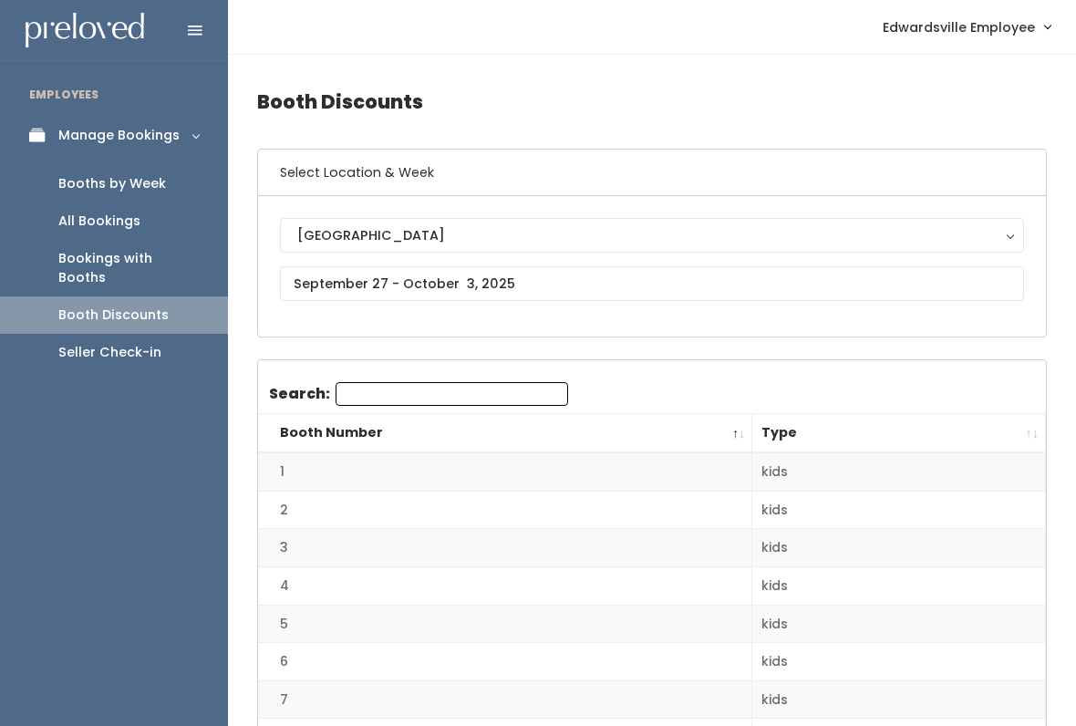
click at [542, 225] on div "[GEOGRAPHIC_DATA]" at bounding box center [652, 235] width 710 height 20
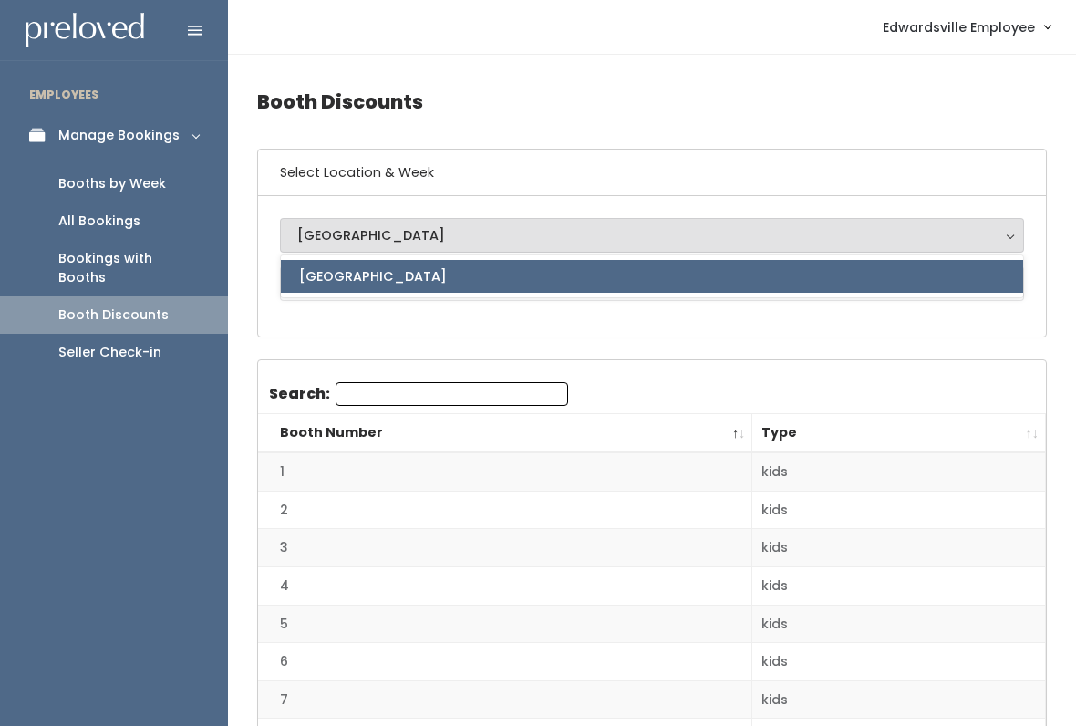
click at [630, 335] on div "[GEOGRAPHIC_DATA] [GEOGRAPHIC_DATA] [GEOGRAPHIC_DATA]" at bounding box center [652, 266] width 788 height 140
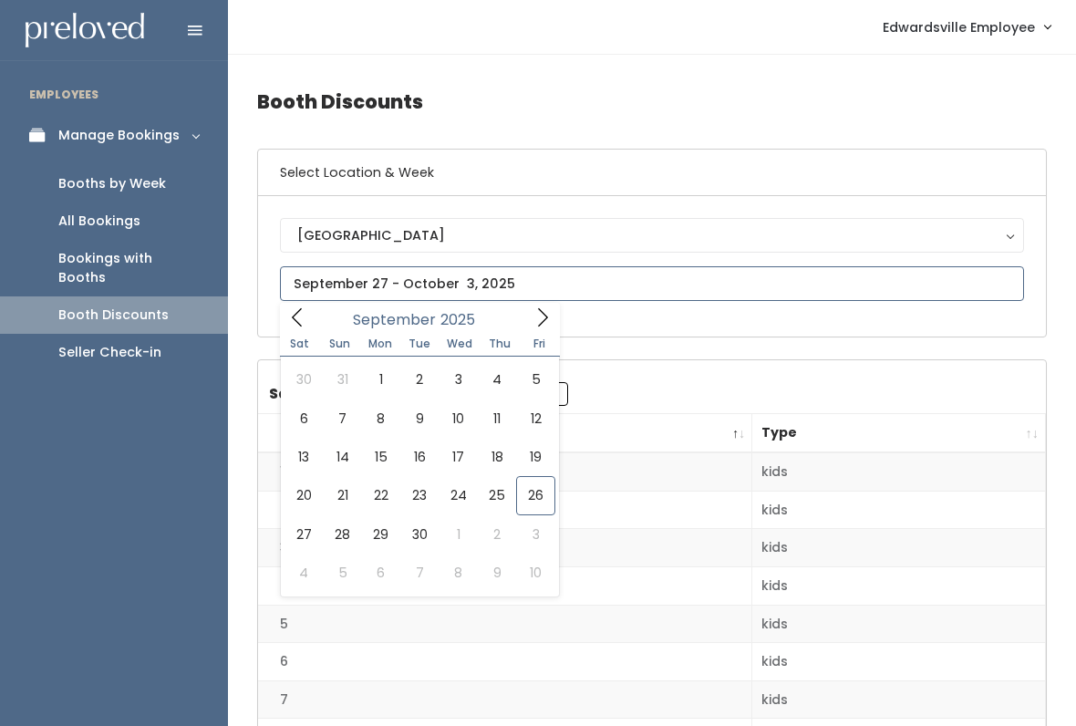
type input "[DATE] to [DATE]"
